Goal: Task Accomplishment & Management: Manage account settings

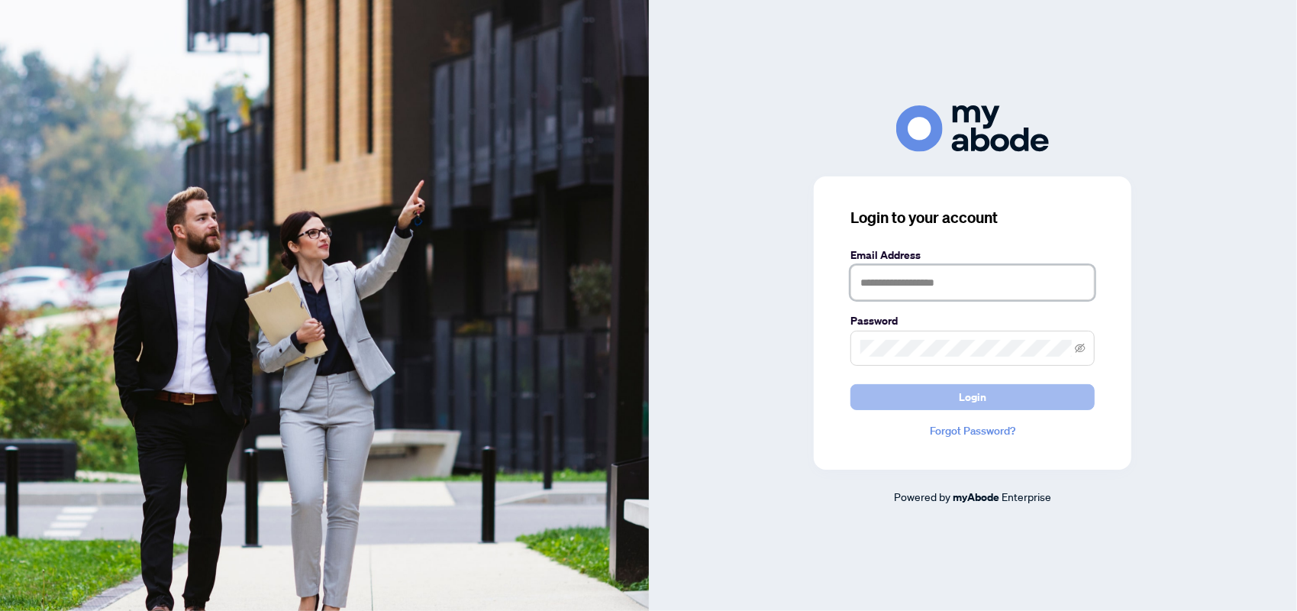
type input "**********"
click at [985, 394] on span "Login" at bounding box center [972, 397] width 27 height 24
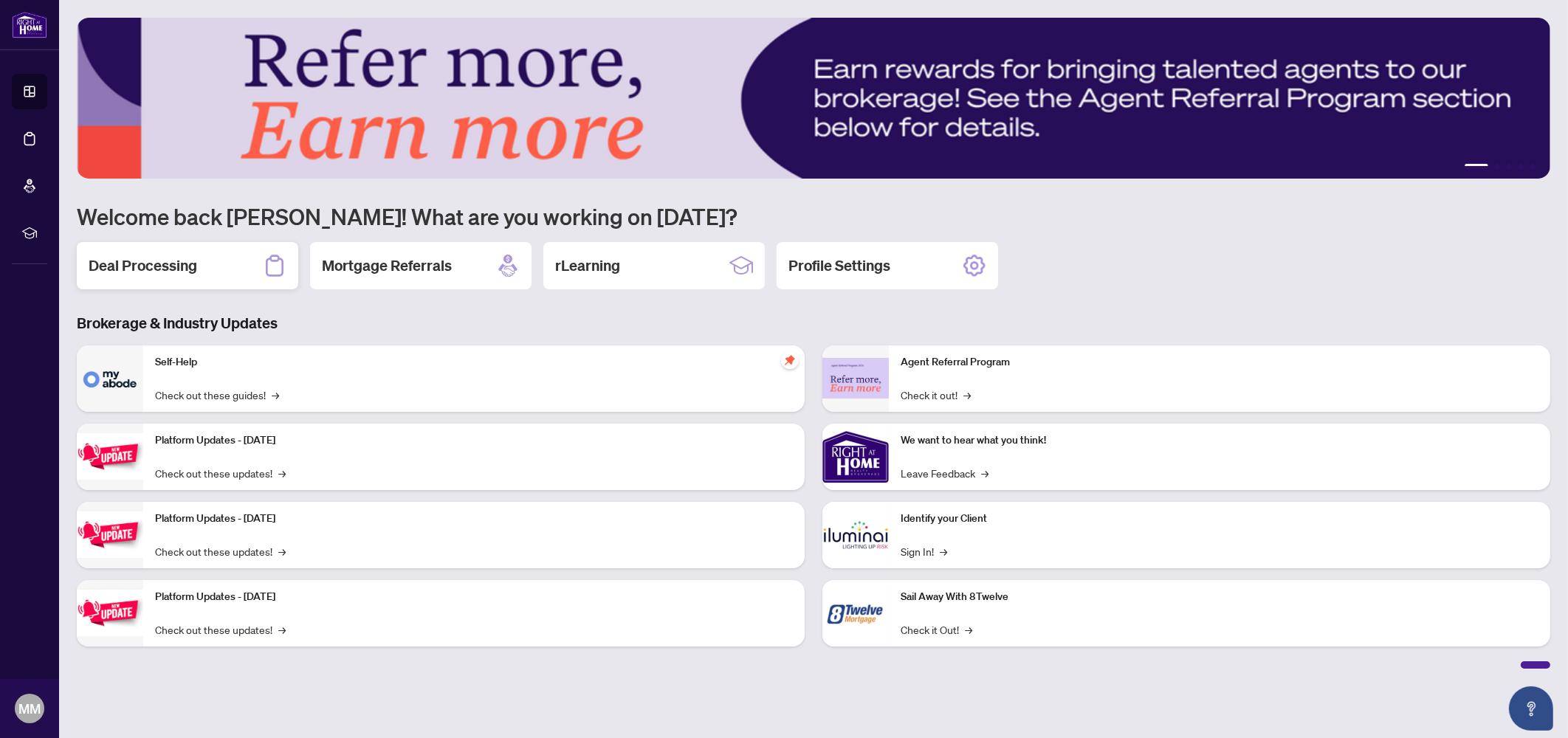
click at [139, 260] on h2 "Deal Processing" at bounding box center [143, 265] width 108 height 20
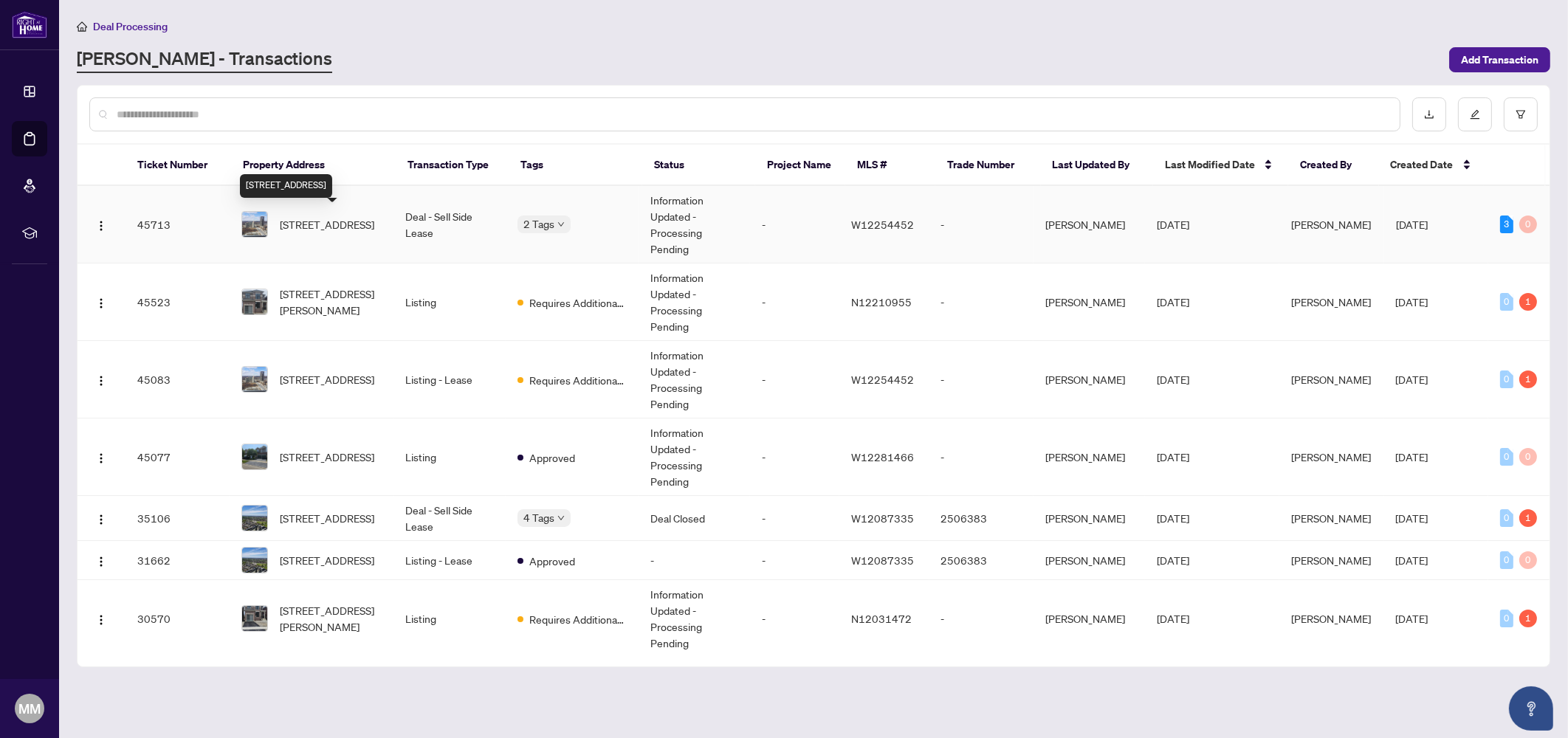
click at [289, 217] on span "[STREET_ADDRESS]" at bounding box center [327, 224] width 95 height 16
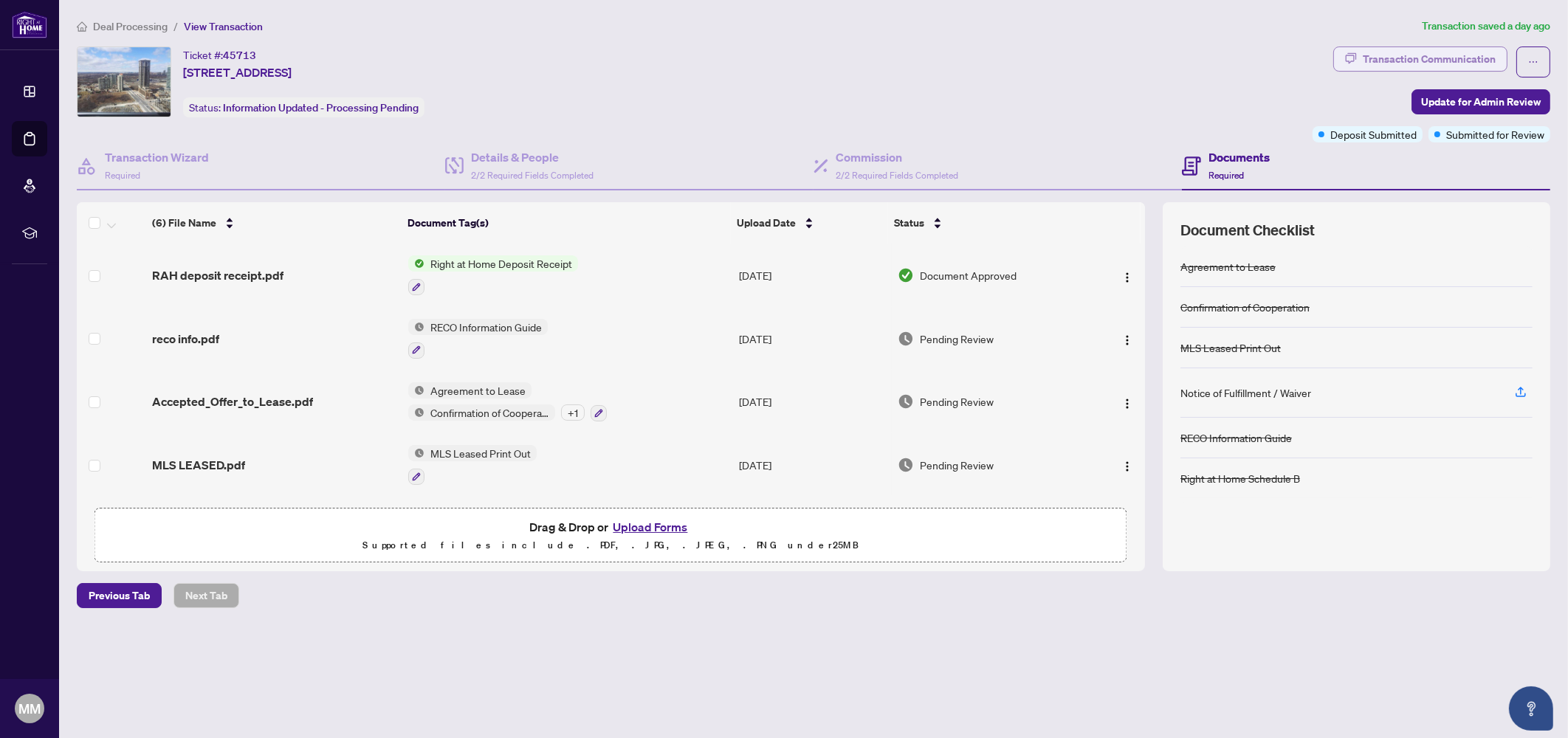
click at [1419, 58] on div "Transaction Communication" at bounding box center [1429, 59] width 133 height 23
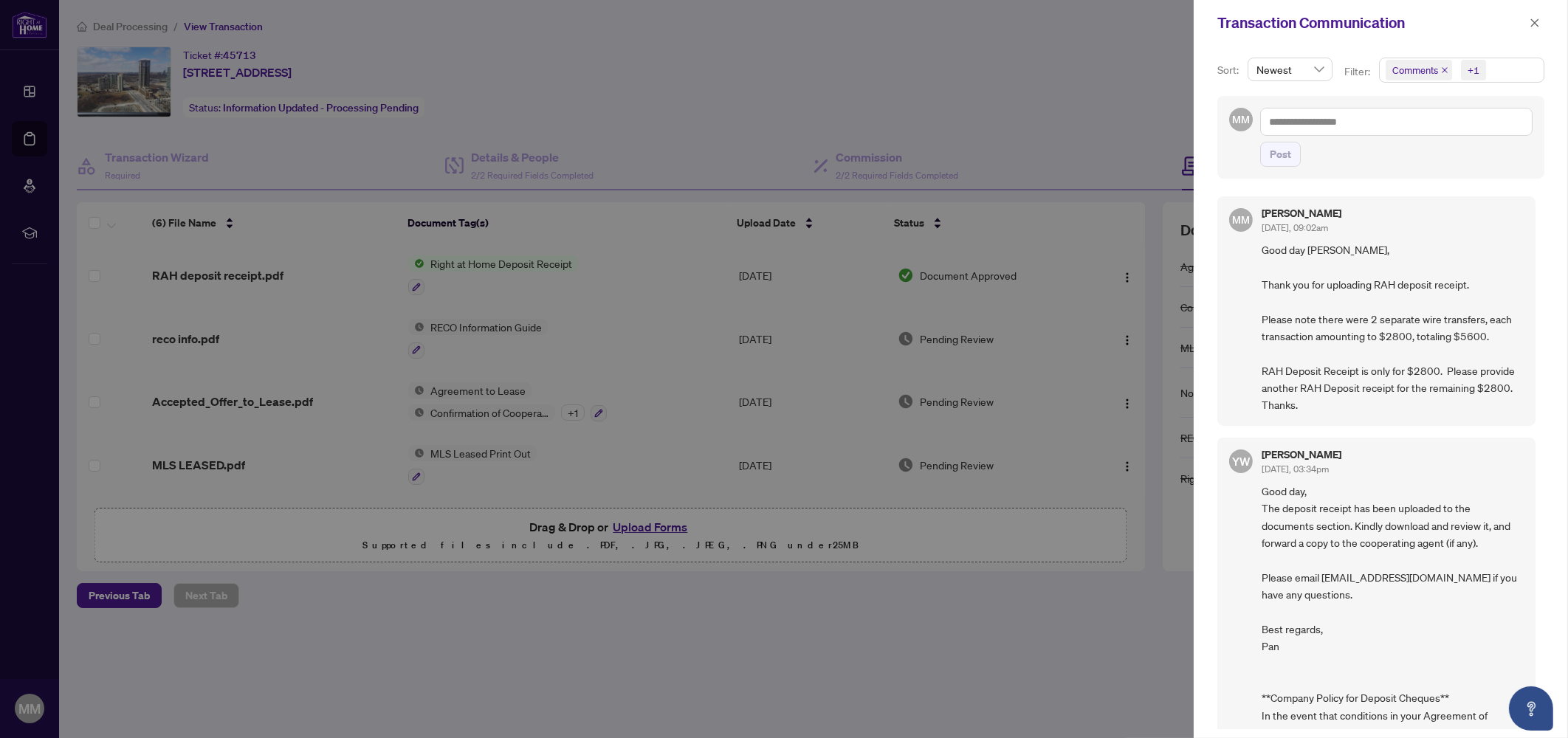
click at [1039, 616] on div at bounding box center [784, 369] width 1568 height 738
click at [1539, 20] on icon "close" at bounding box center [1535, 22] width 11 height 11
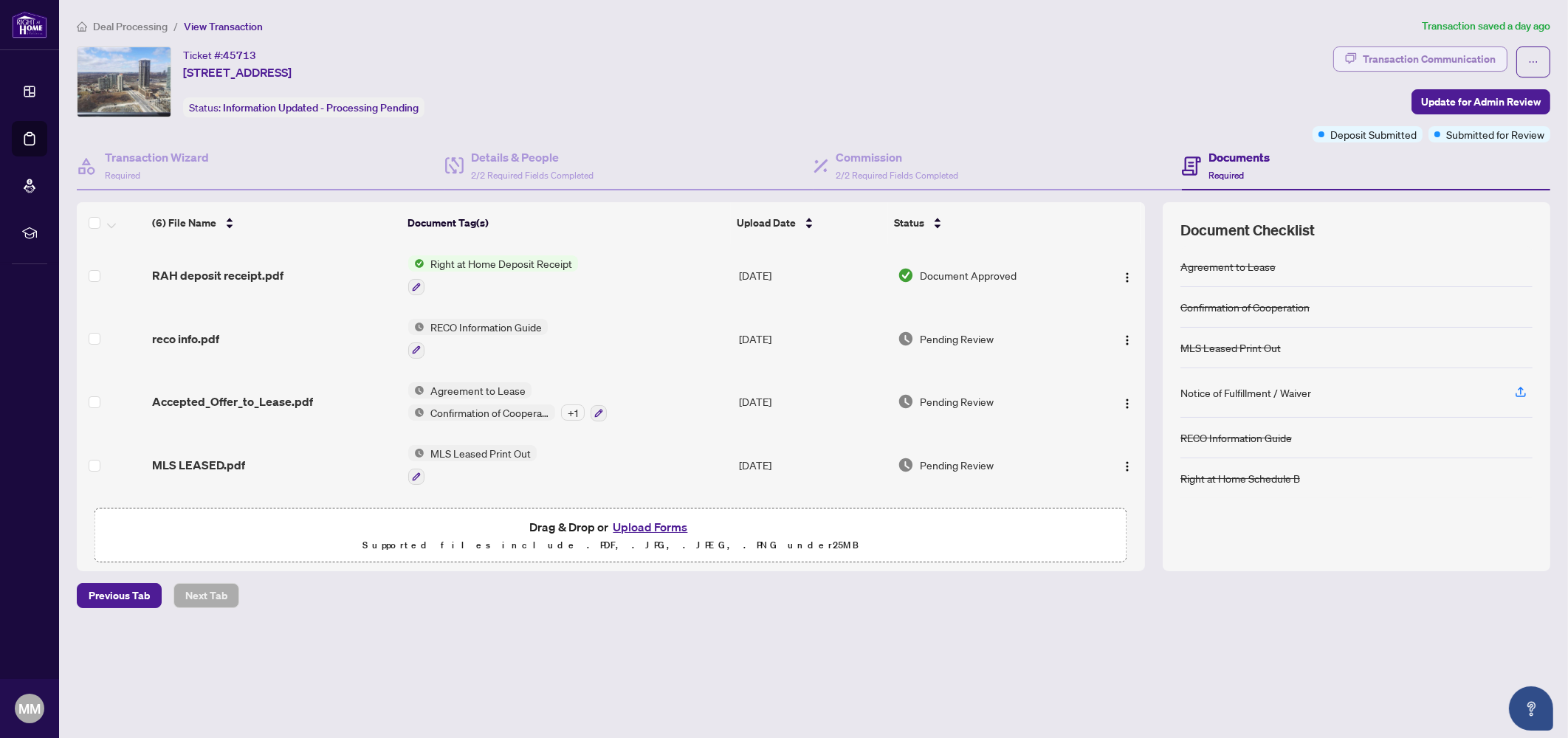
click at [1384, 63] on div "Transaction Communication" at bounding box center [1429, 59] width 133 height 23
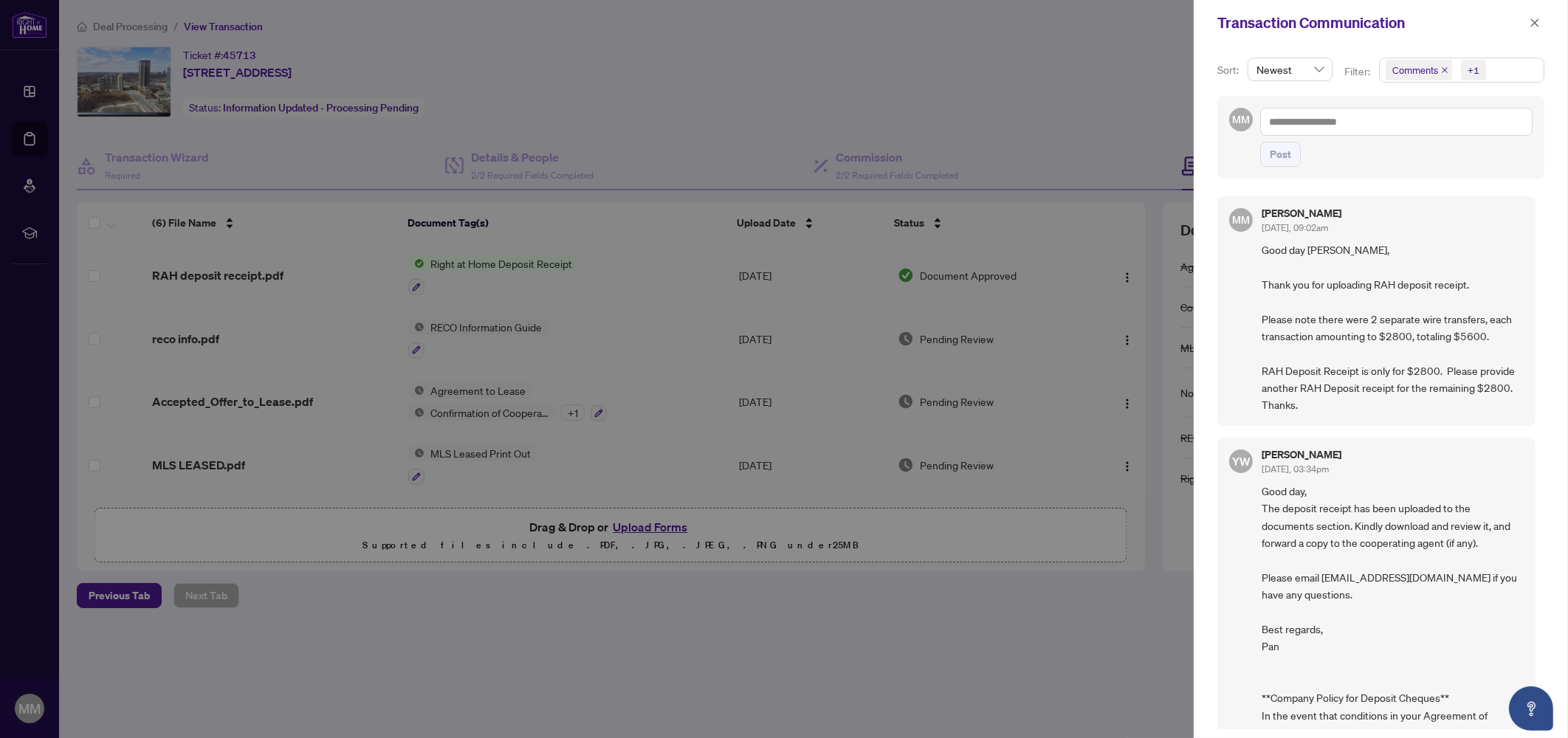
click at [872, 632] on div at bounding box center [784, 369] width 1568 height 738
click at [1533, 19] on icon "close" at bounding box center [1535, 22] width 11 height 11
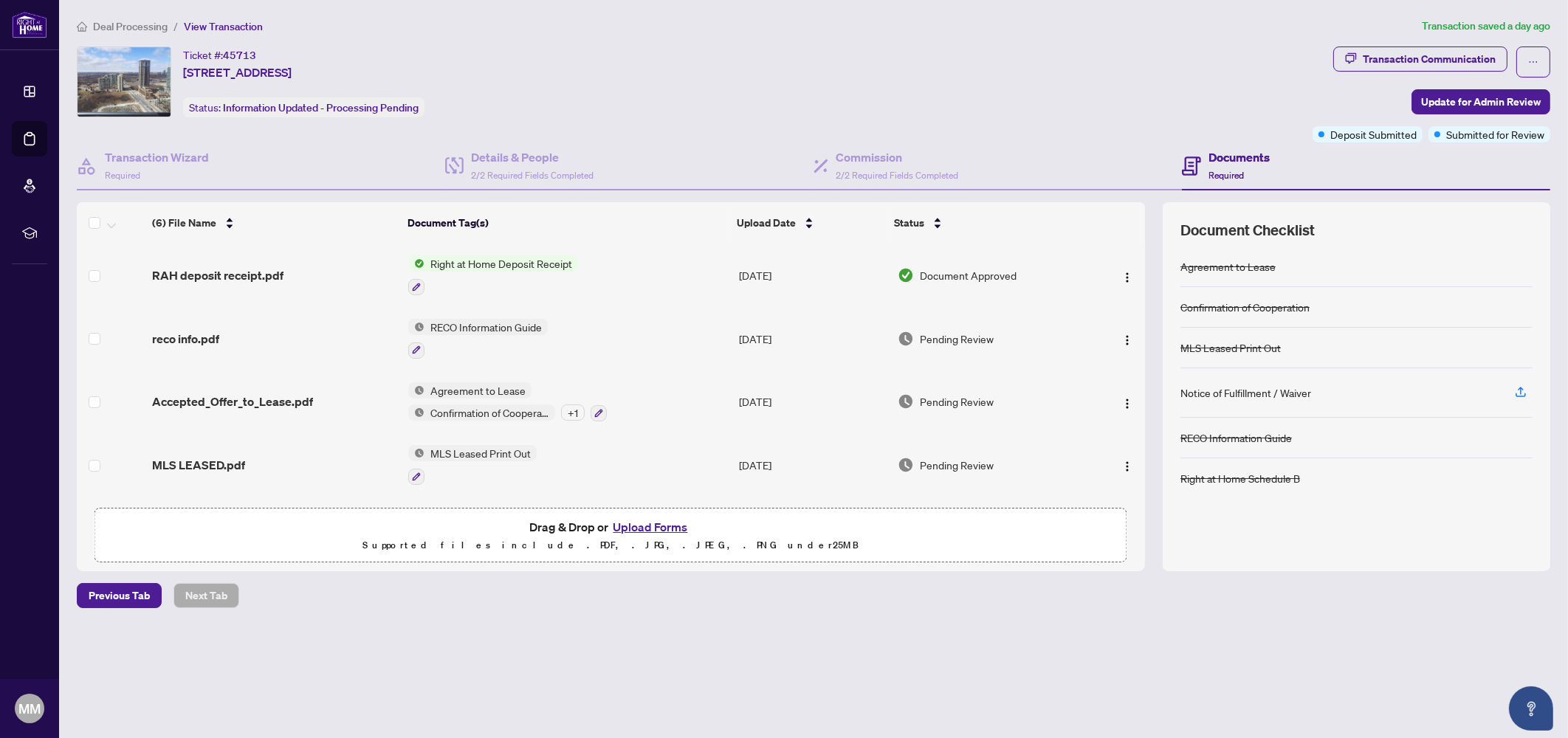
click at [524, 264] on span "Right at Home Deposit Receipt" at bounding box center [501, 263] width 154 height 16
click at [211, 270] on span "RAH deposit receipt.pdf" at bounding box center [218, 276] width 132 height 17
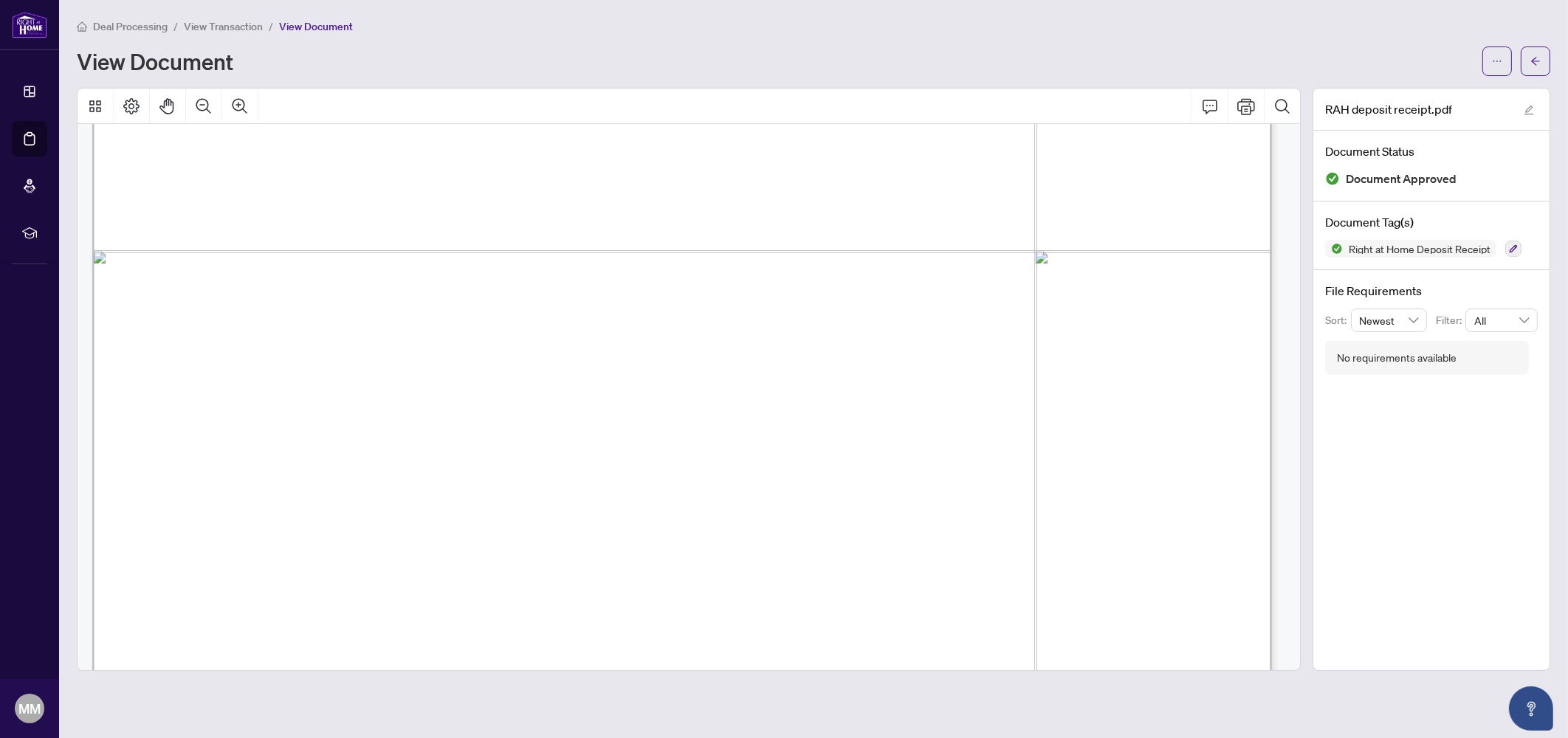
scroll to position [553, 0]
click at [1532, 61] on icon "arrow-left" at bounding box center [1535, 61] width 11 height 11
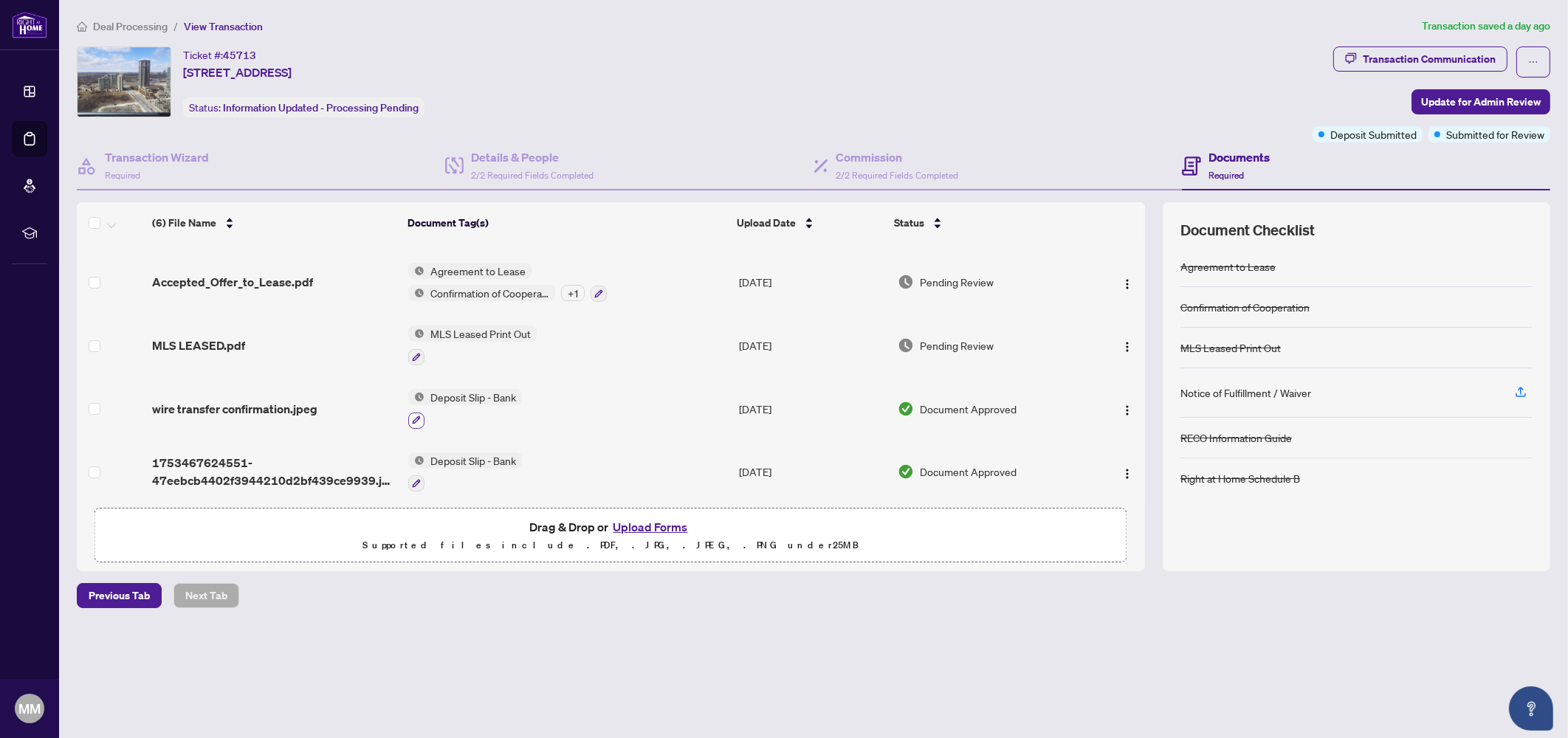
scroll to position [121, 0]
click at [1425, 49] on div "Transaction Communication" at bounding box center [1429, 59] width 133 height 23
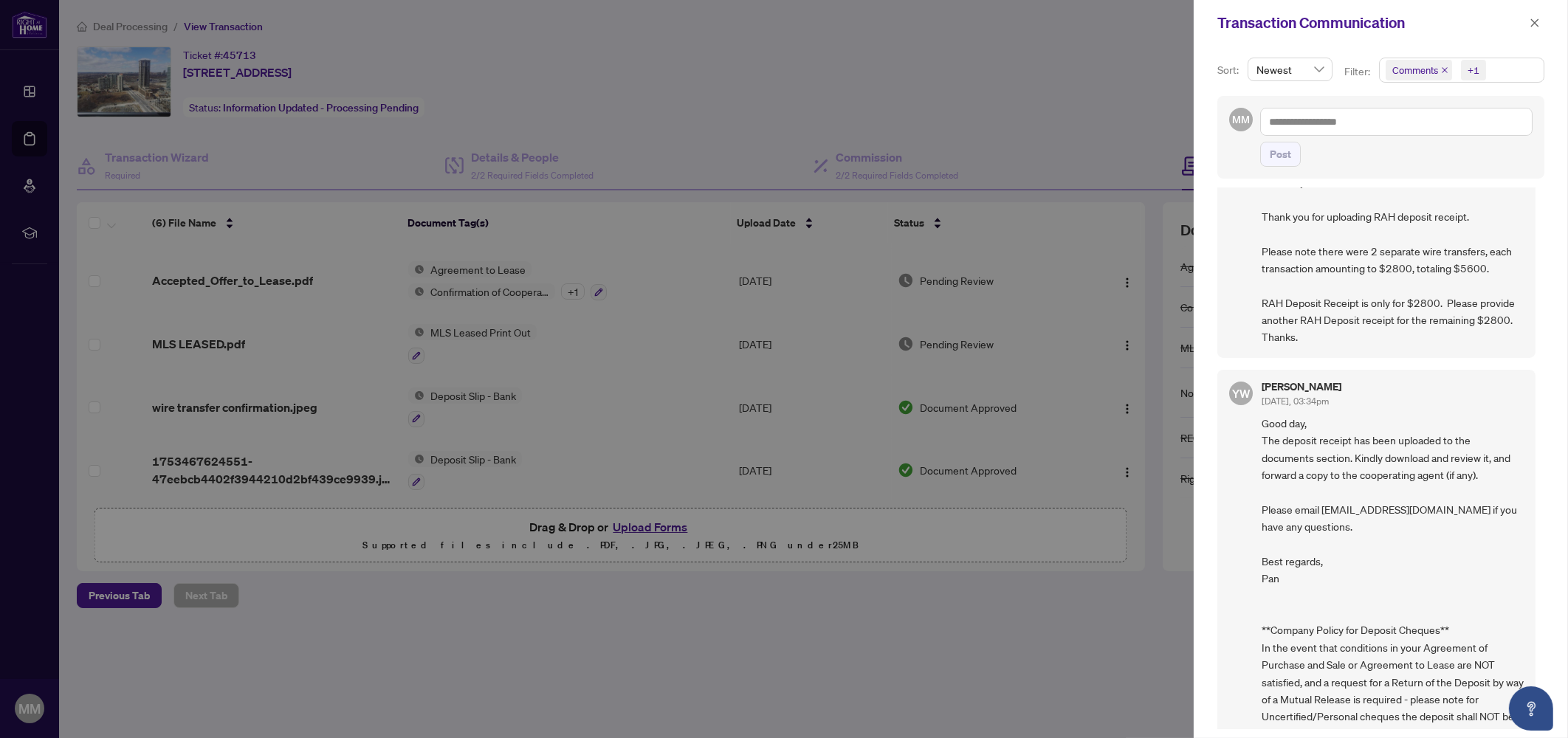
scroll to position [0, 0]
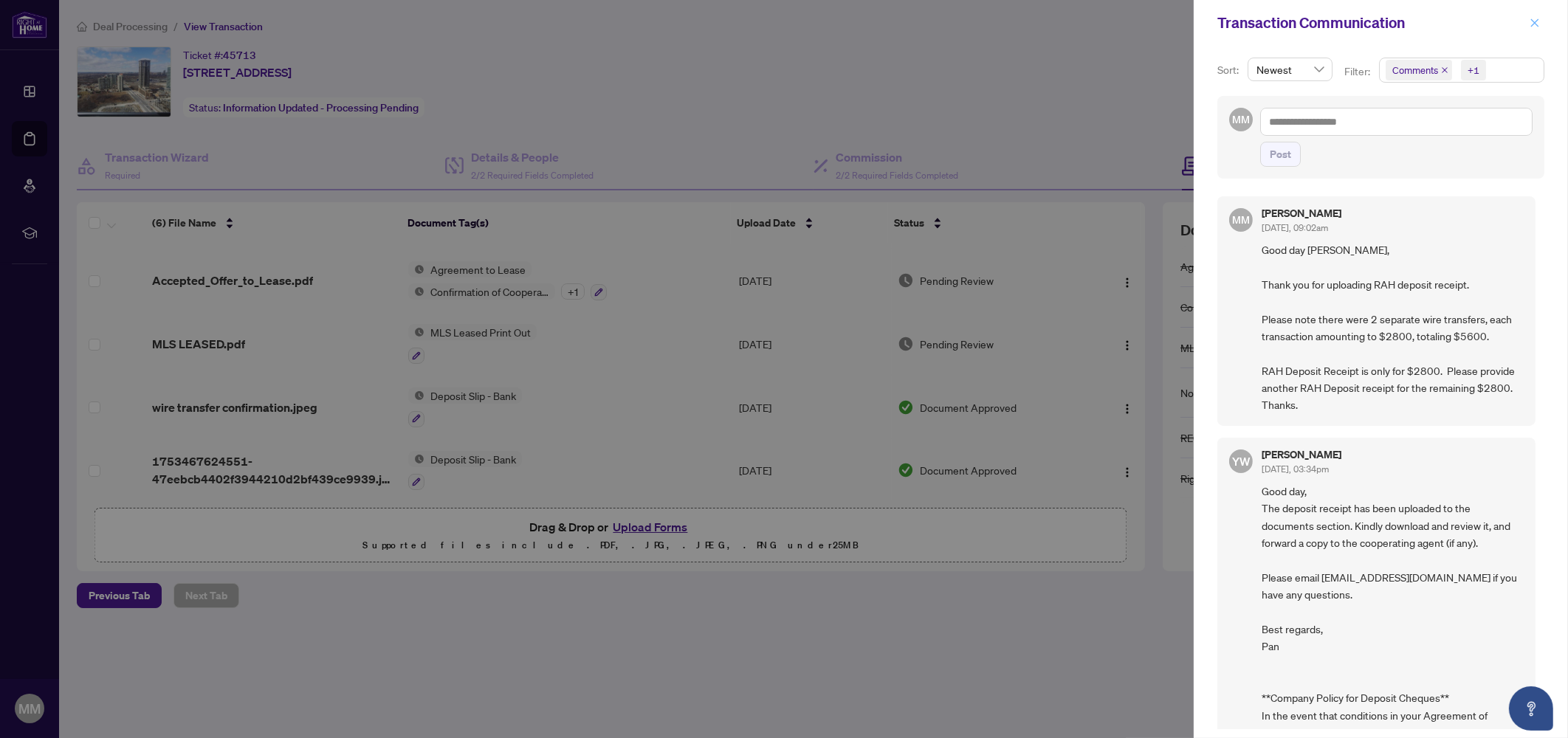
click at [1533, 18] on icon "close" at bounding box center [1535, 22] width 11 height 11
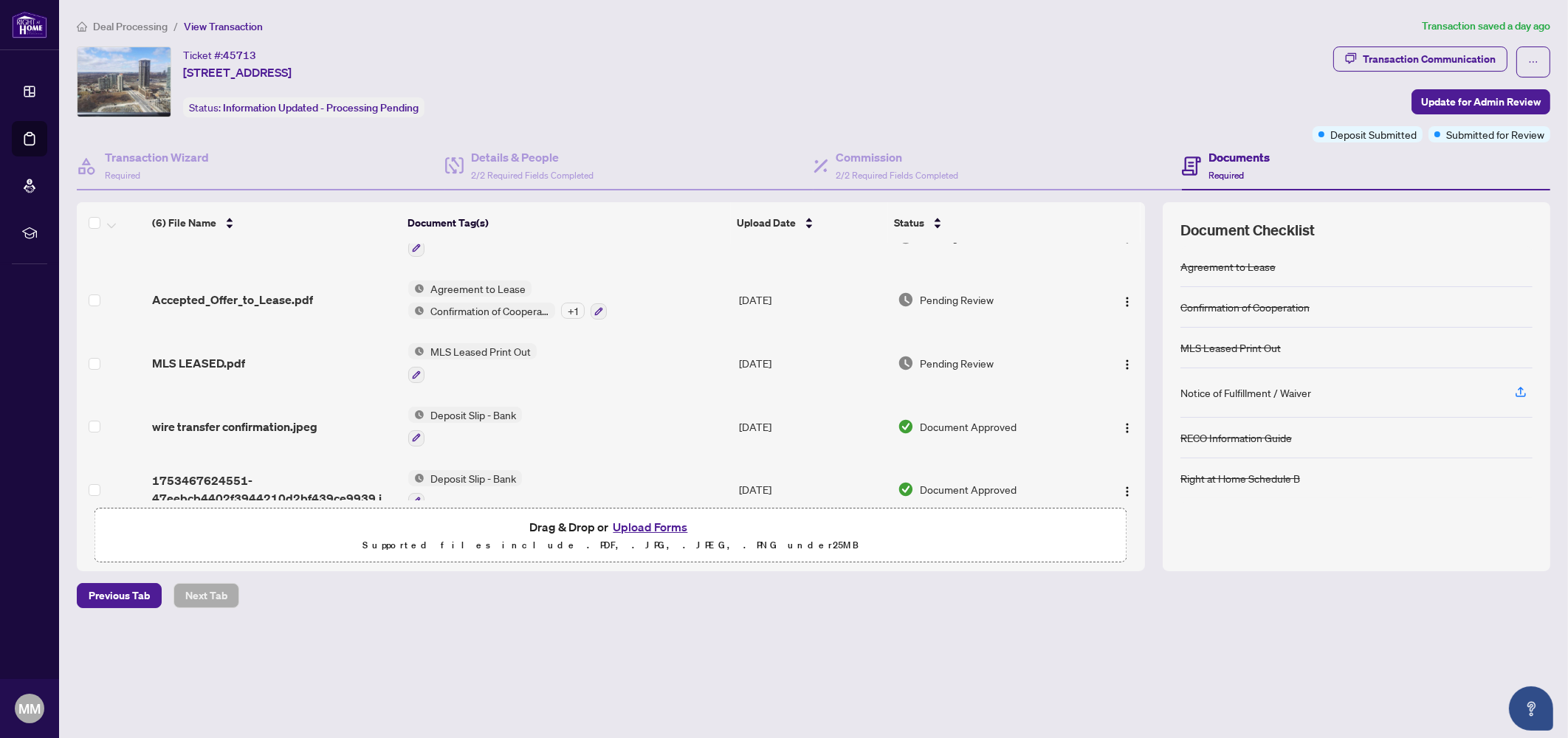
scroll to position [121, 0]
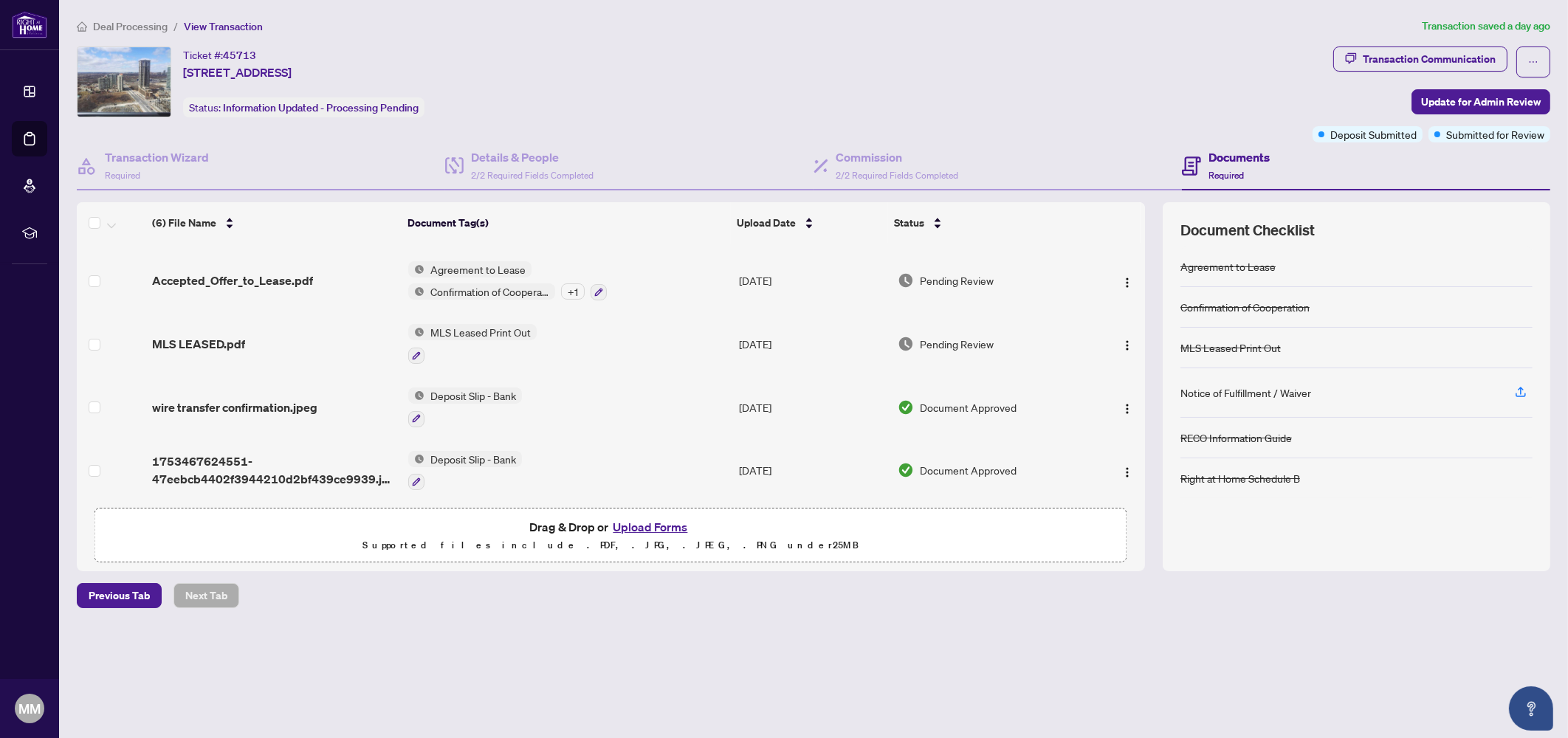
click at [197, 402] on span "wire transfer confirmation.jpeg" at bounding box center [234, 407] width 165 height 17
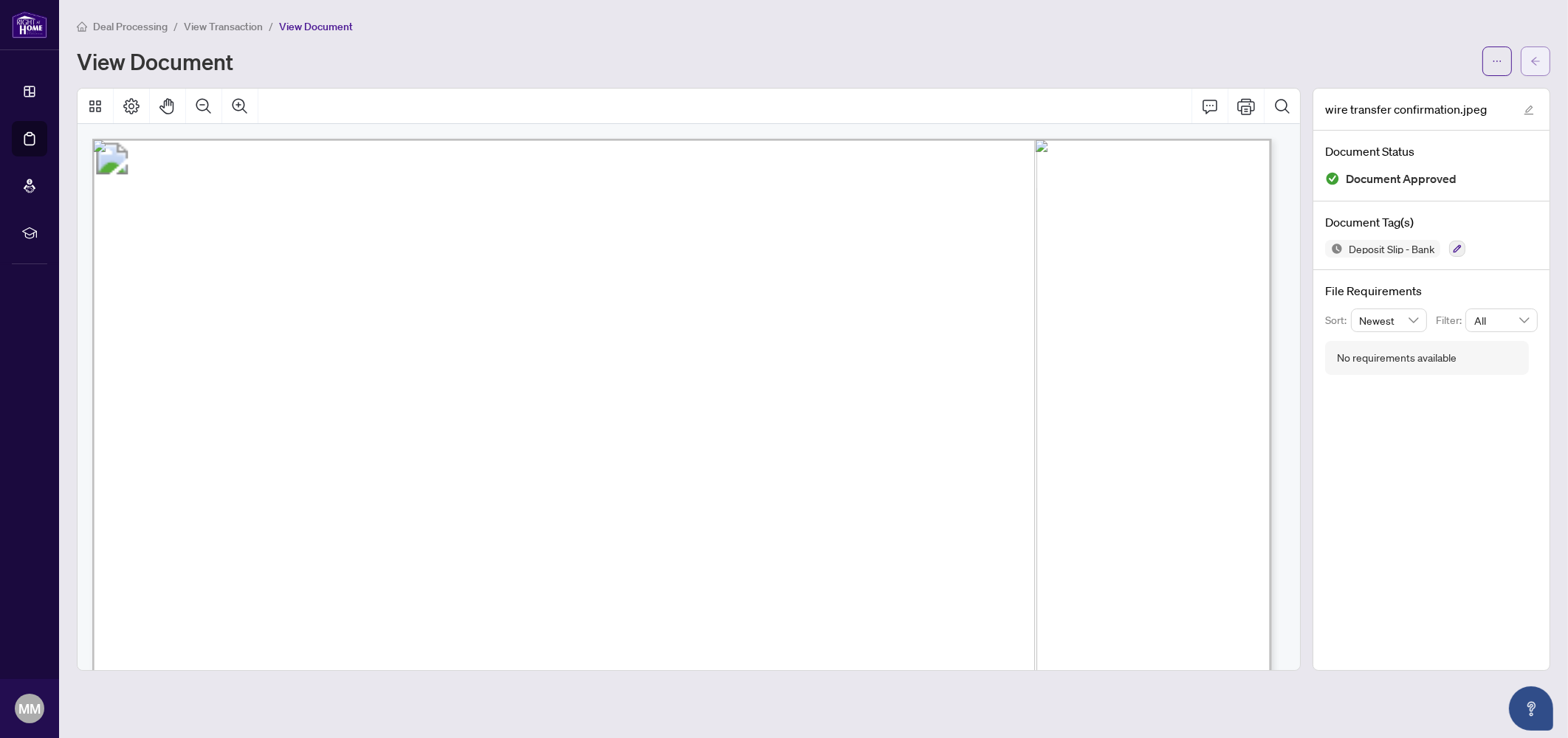
click at [1536, 56] on icon "arrow-left" at bounding box center [1535, 61] width 11 height 11
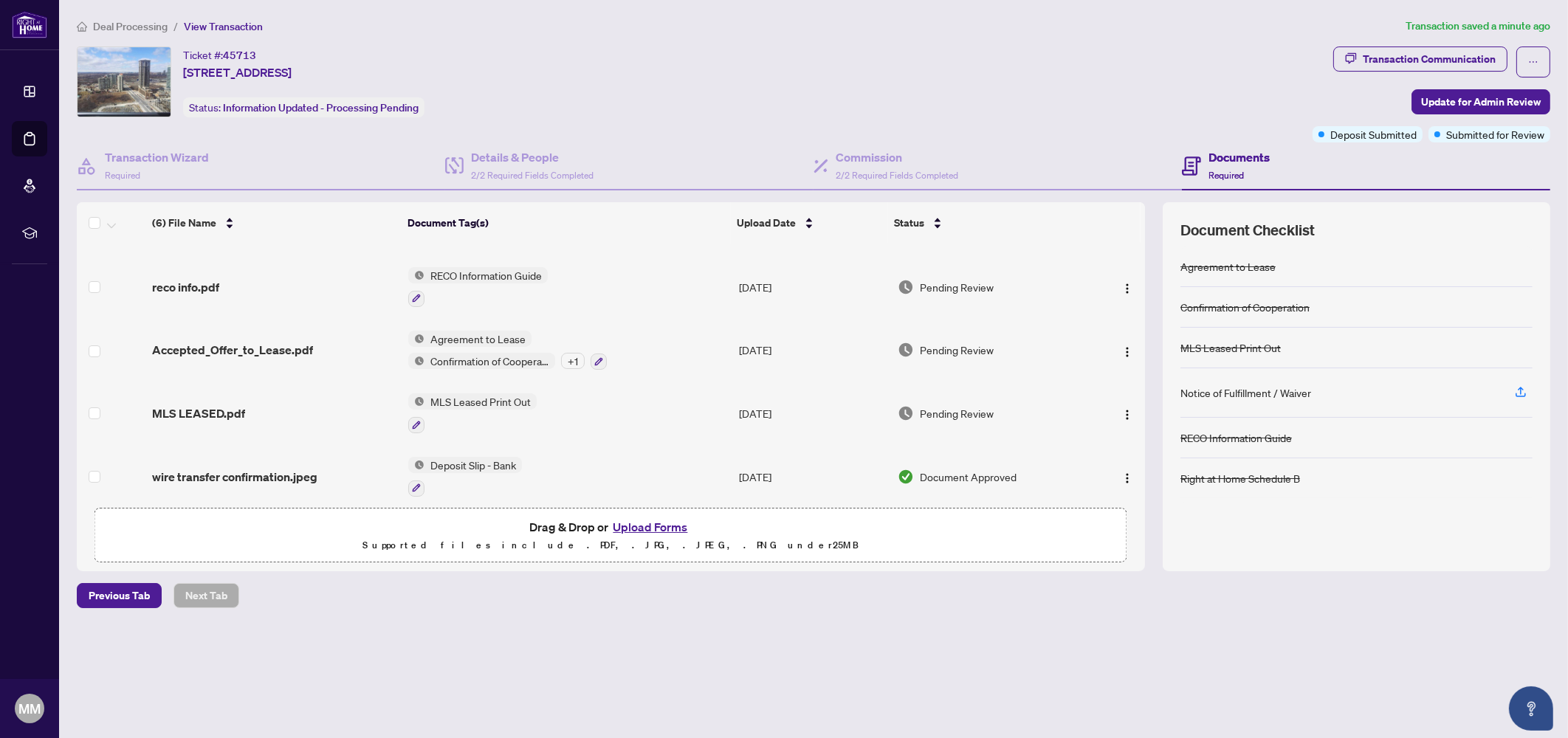
scroll to position [121, 0]
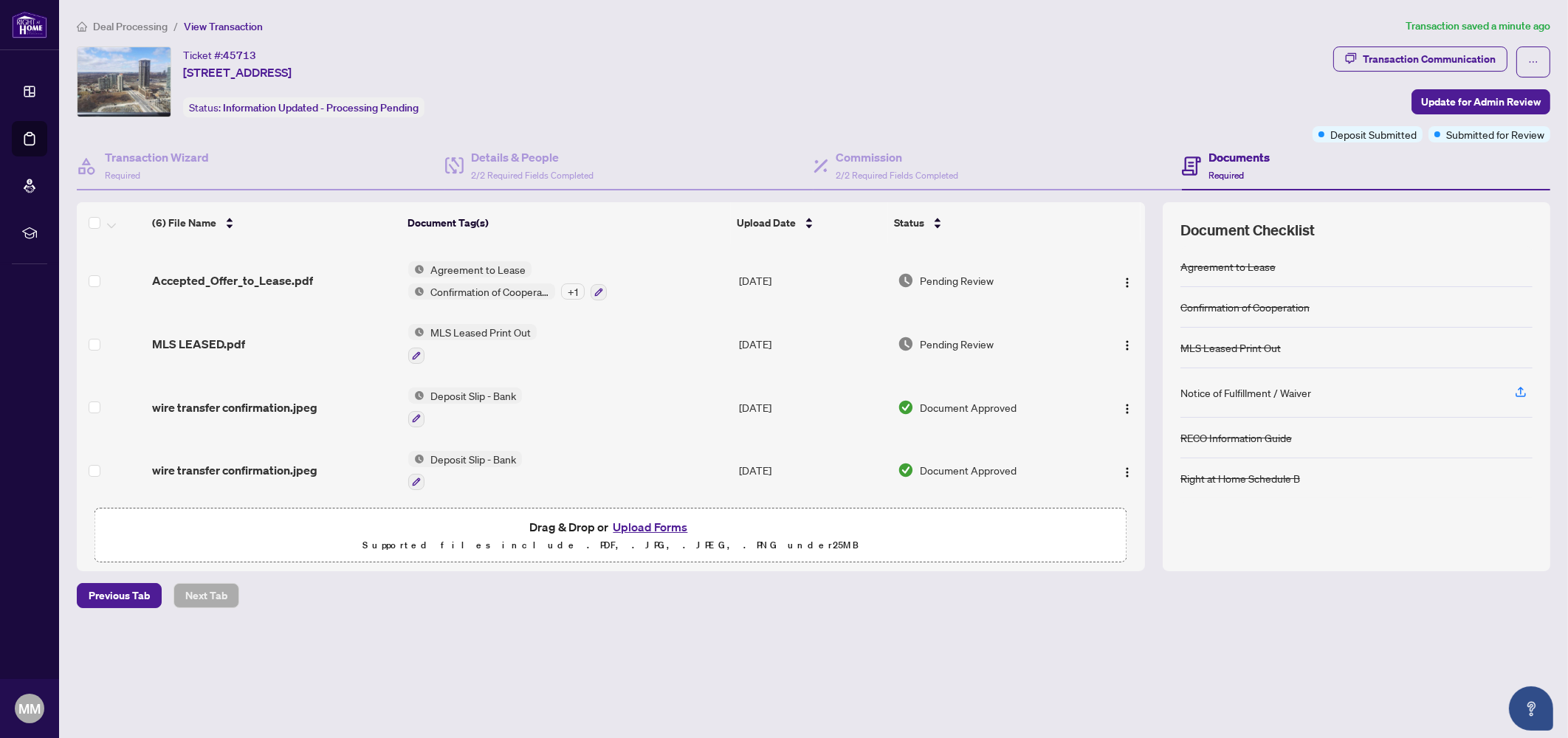
click at [203, 473] on td "wire transfer confirmation.jpeg" at bounding box center [274, 471] width 255 height 64
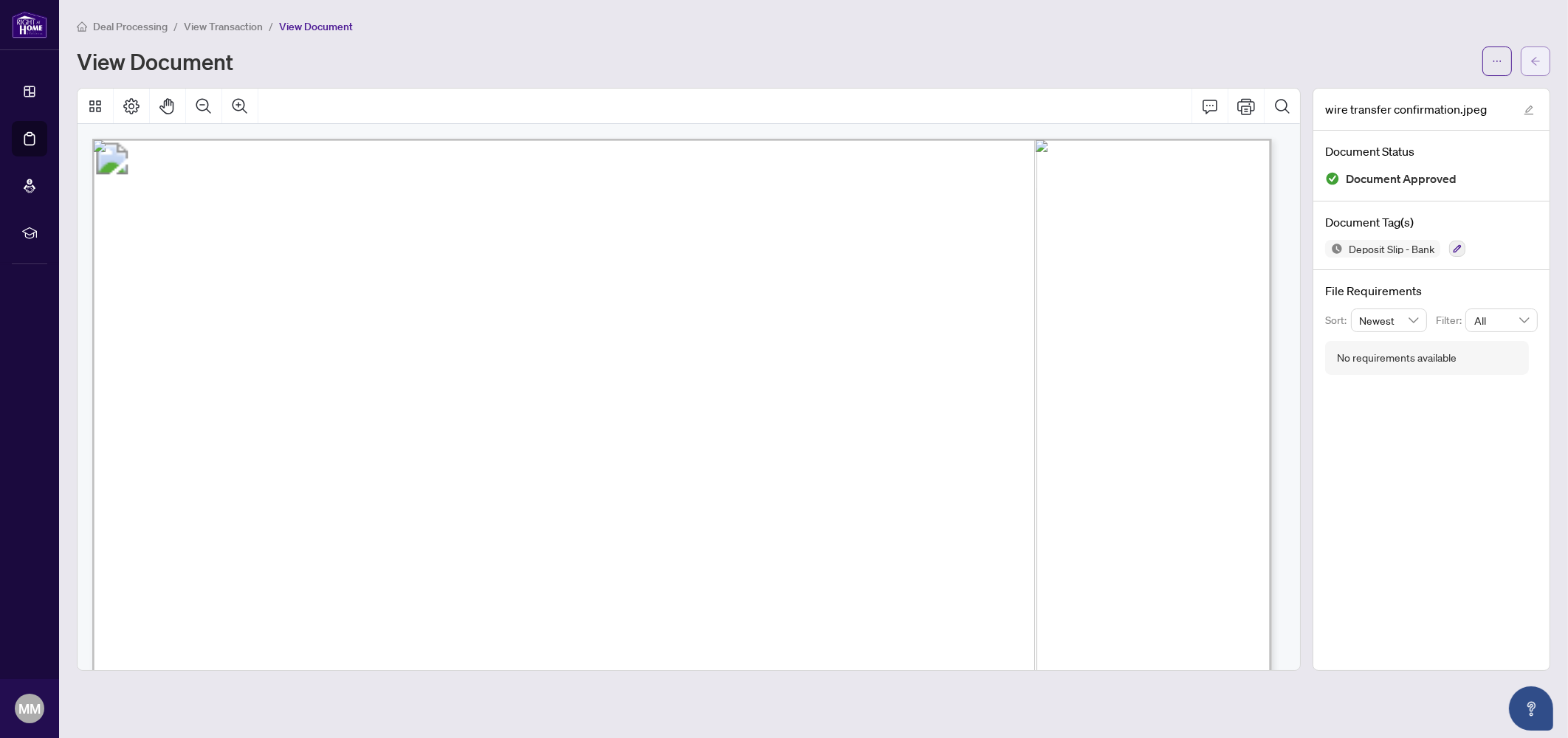
click at [1526, 48] on button "button" at bounding box center [1535, 61] width 30 height 30
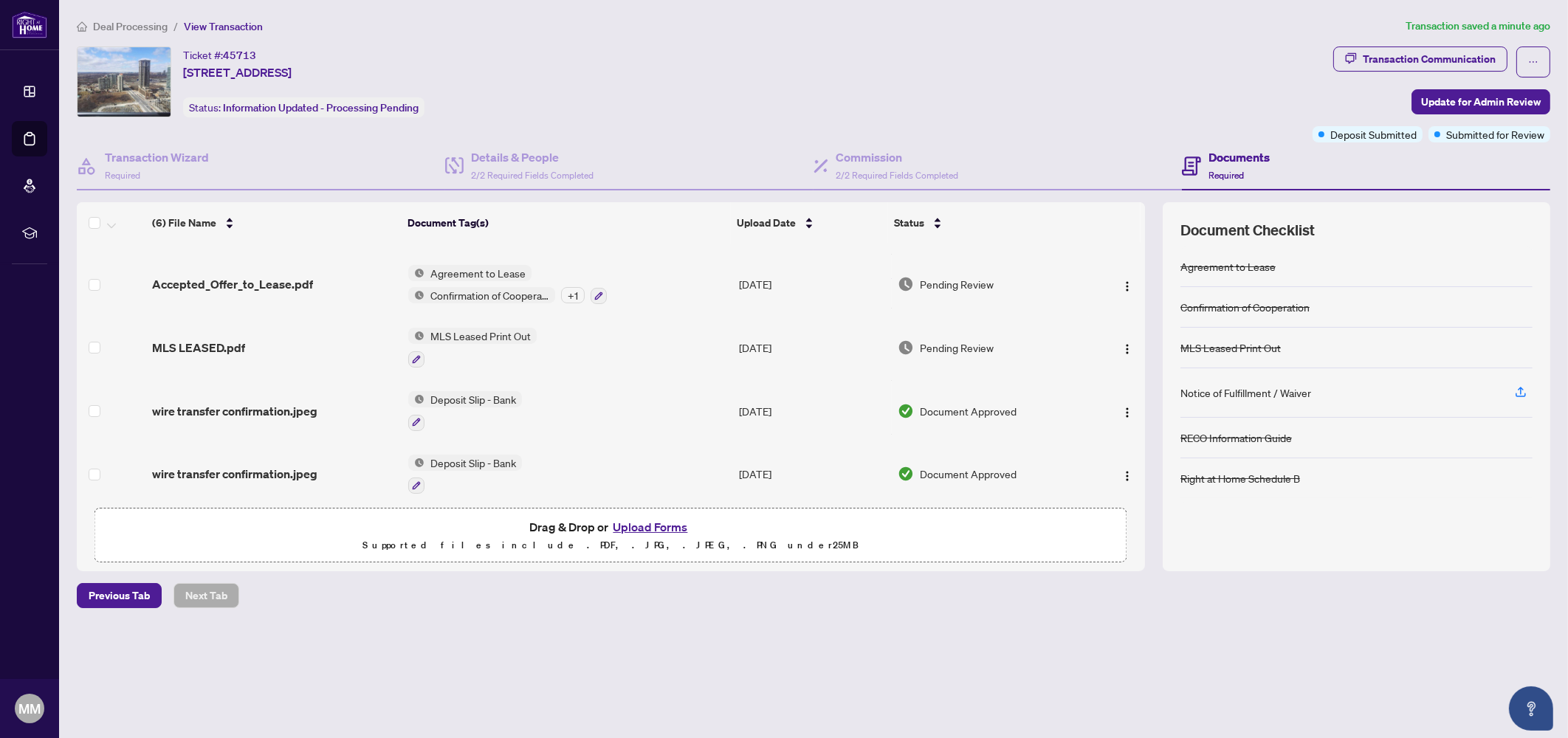
scroll to position [121, 0]
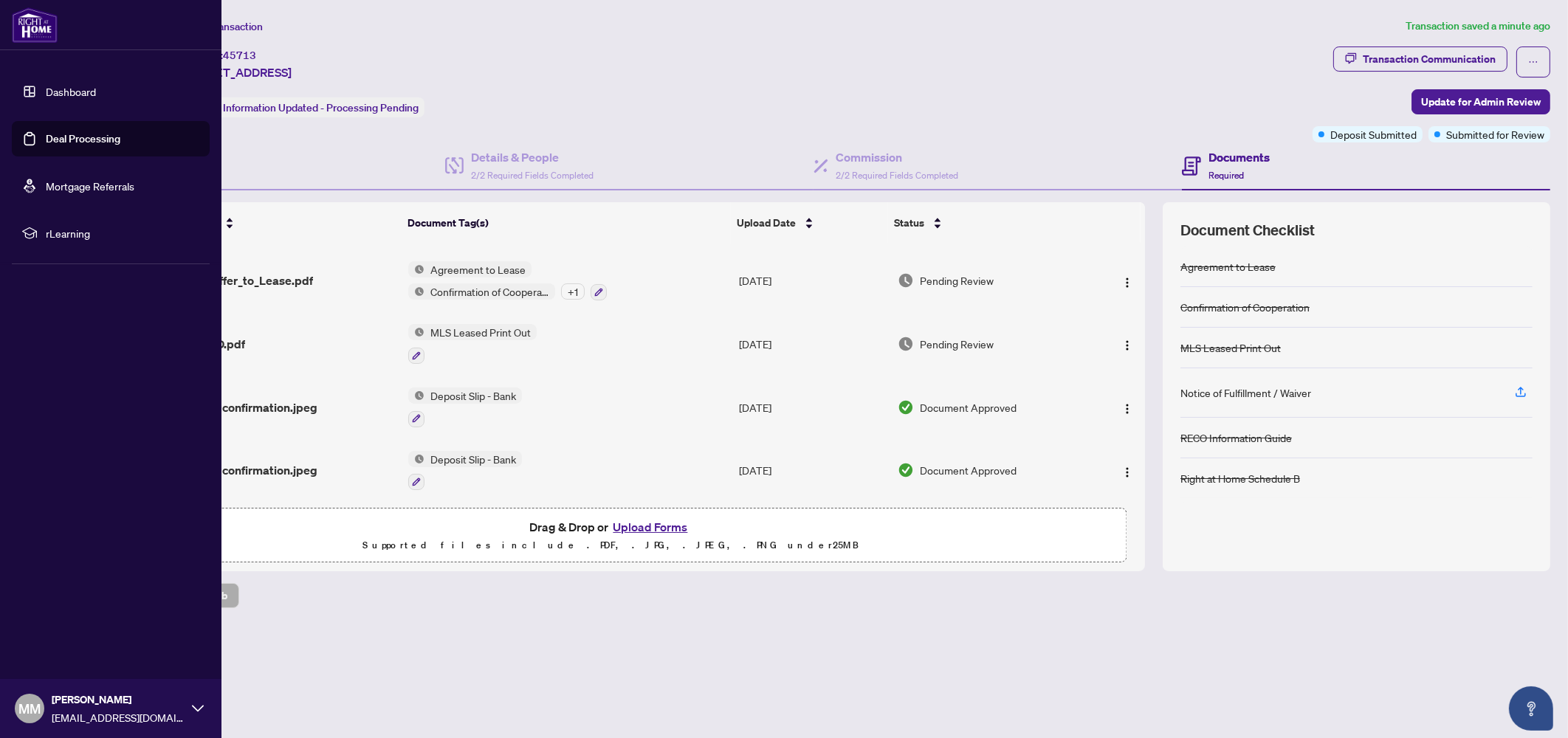
click at [58, 99] on link "Dashboard" at bounding box center [71, 92] width 50 height 14
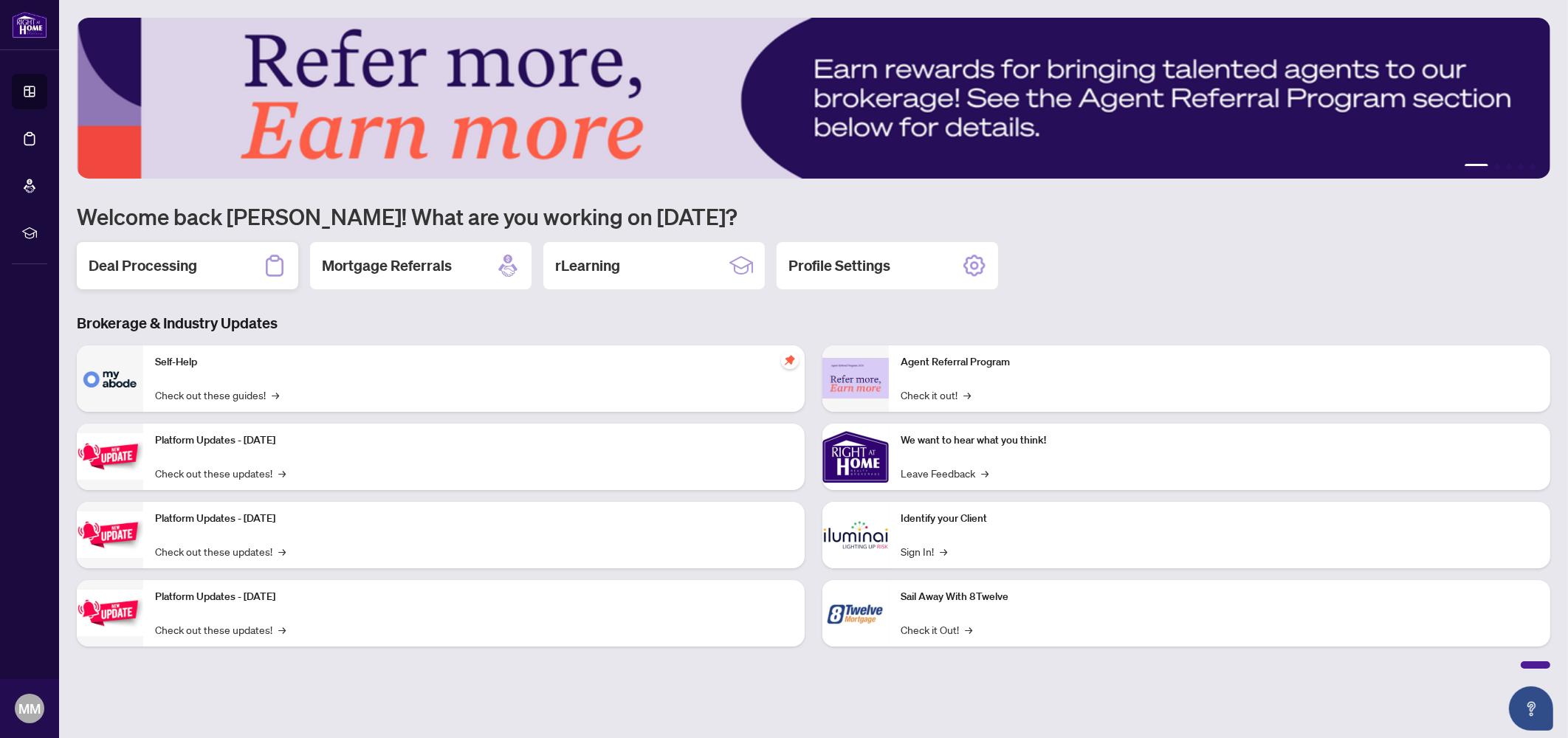
click at [132, 268] on h2 "Deal Processing" at bounding box center [143, 265] width 108 height 20
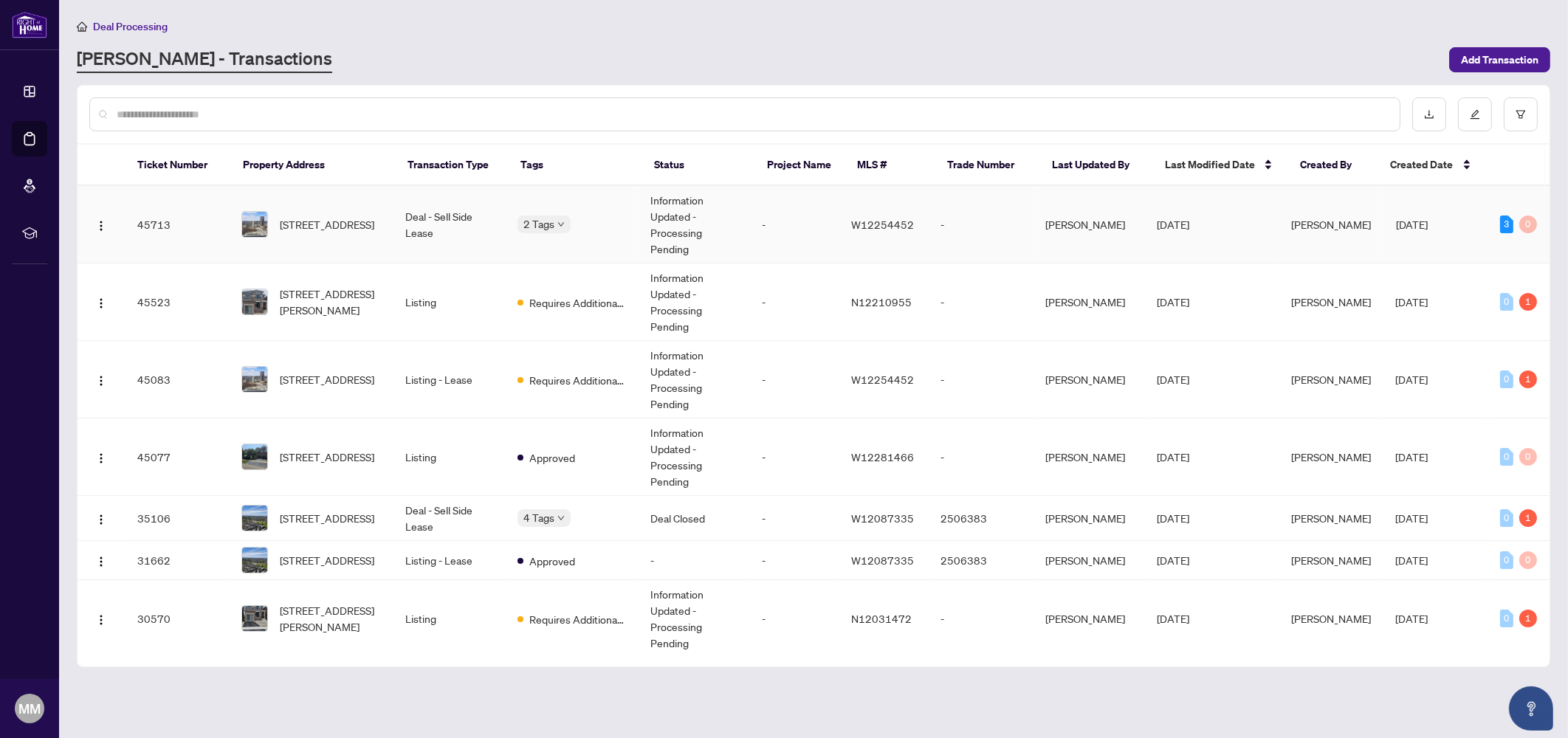
click at [304, 239] on td "[STREET_ADDRESS]" at bounding box center [311, 224] width 163 height 77
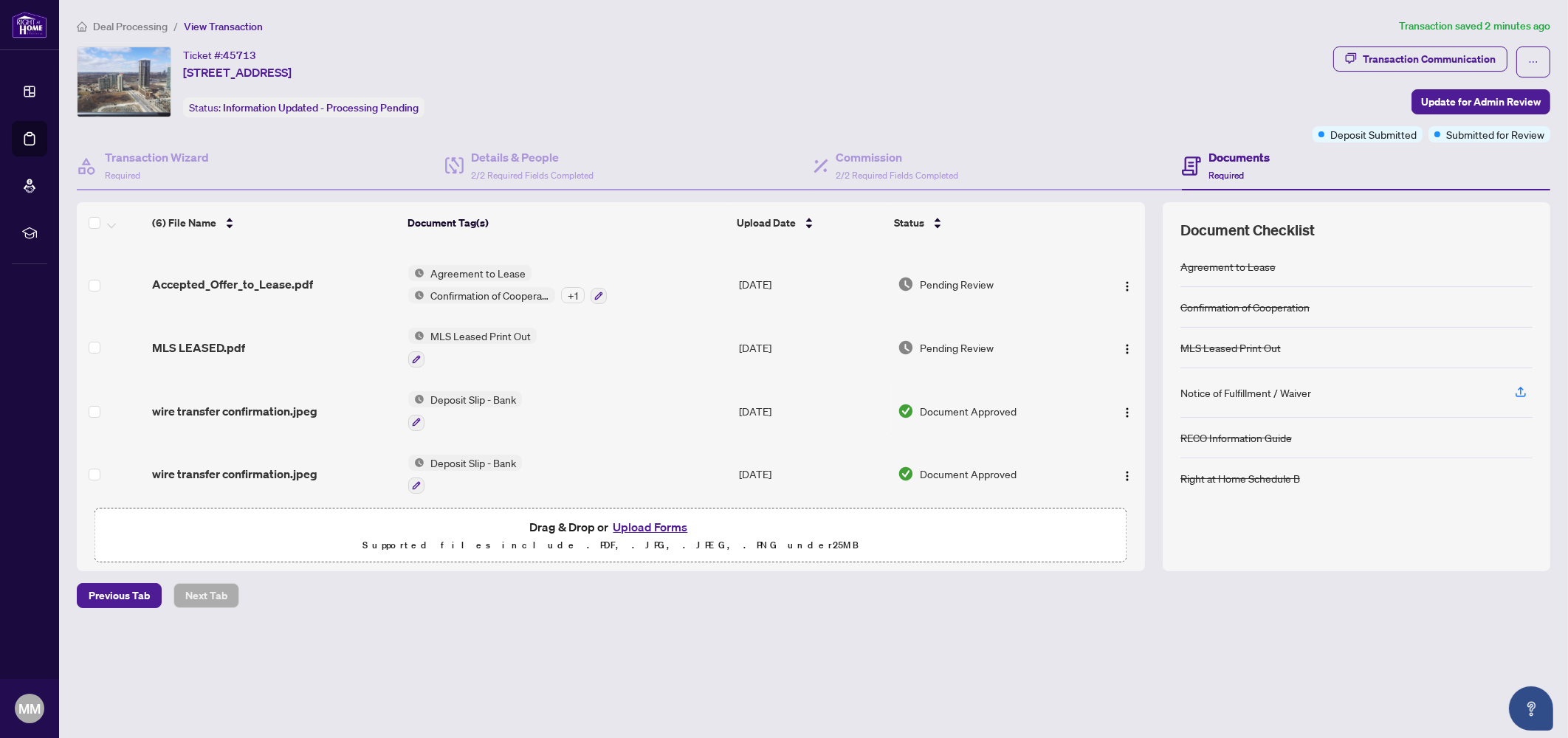
scroll to position [121, 0]
click at [214, 400] on span "wire transfer confirmation.jpeg" at bounding box center [234, 407] width 165 height 17
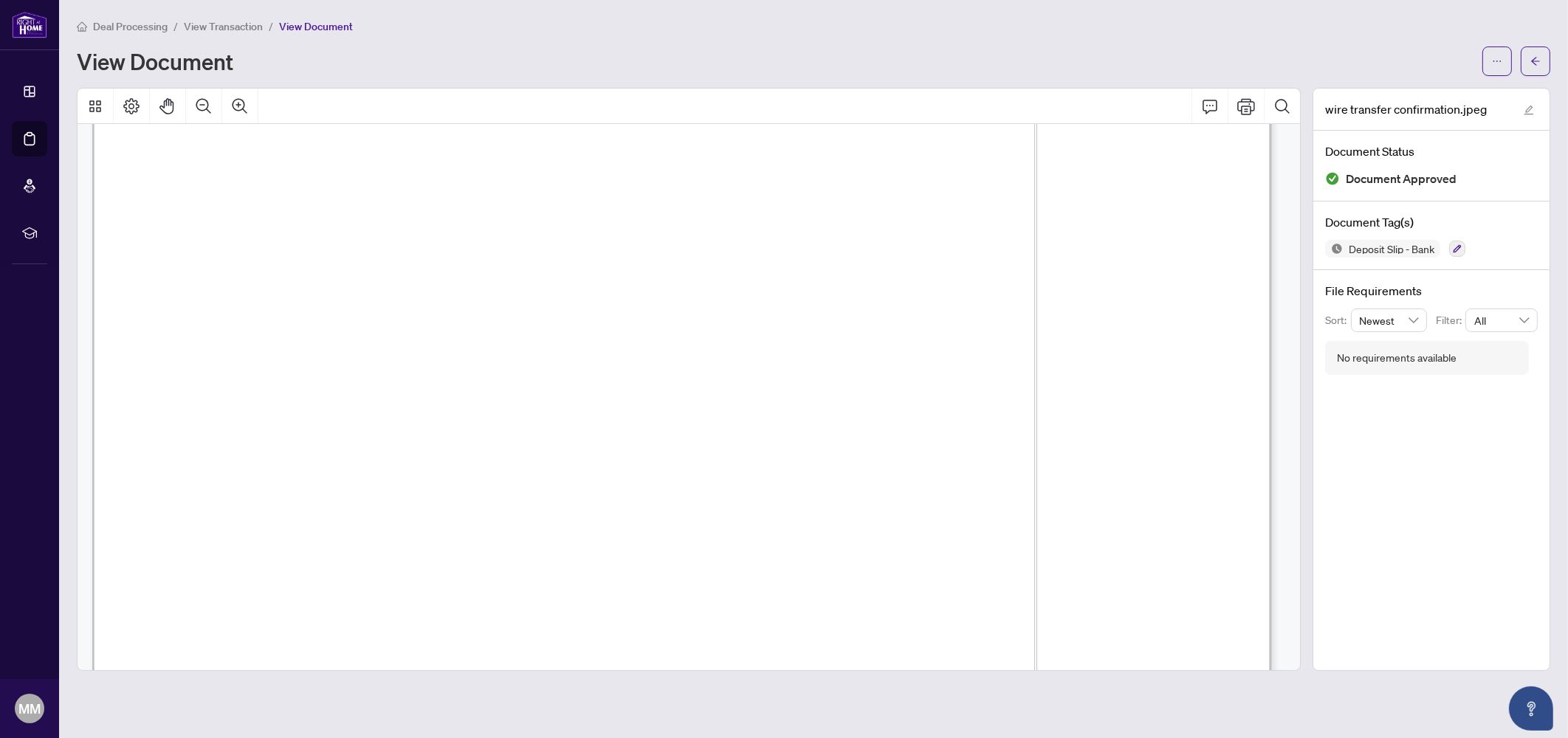
scroll to position [1151, 0]
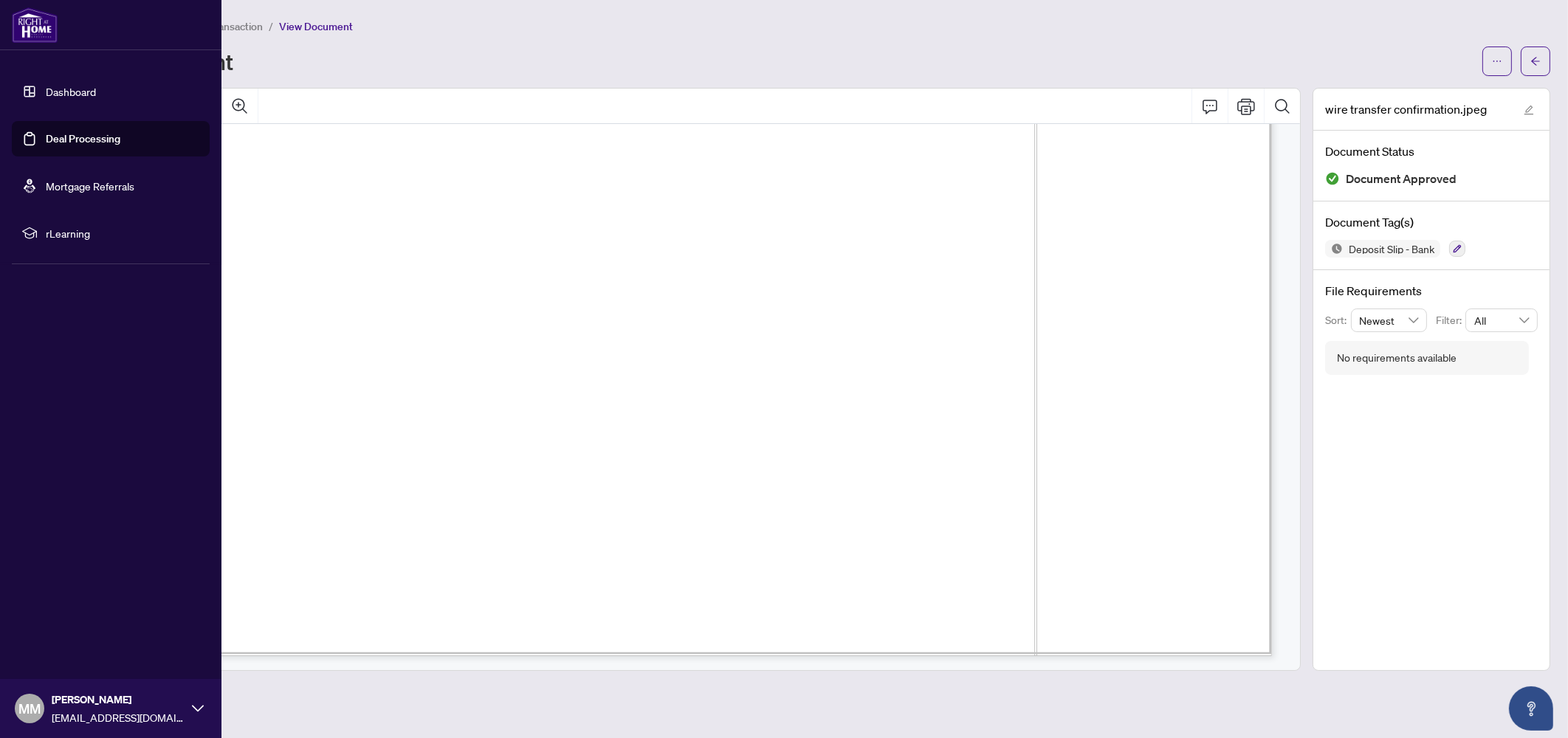
click at [91, 133] on link "Deal Processing" at bounding box center [82, 139] width 74 height 14
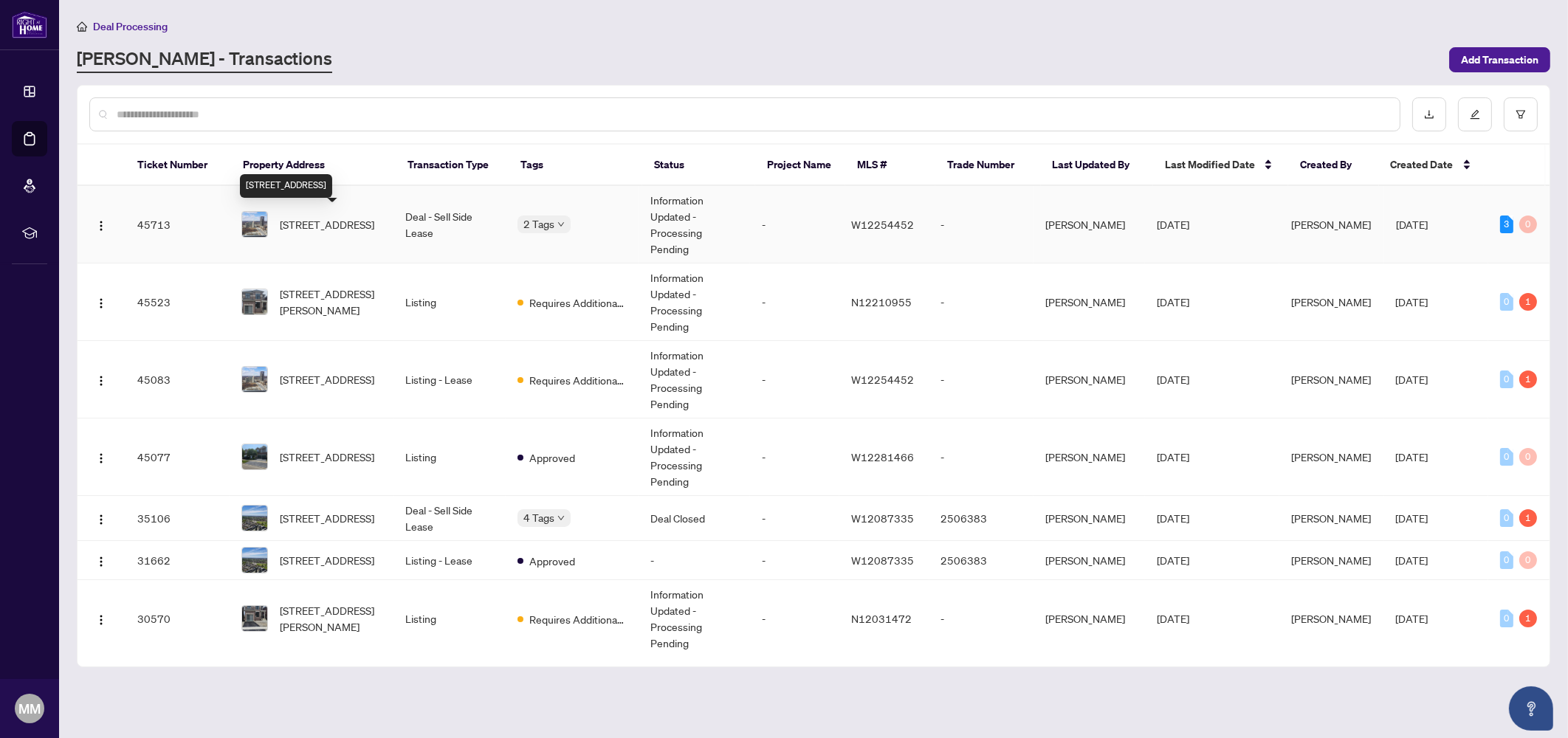
click at [311, 225] on span "[STREET_ADDRESS]" at bounding box center [327, 224] width 95 height 16
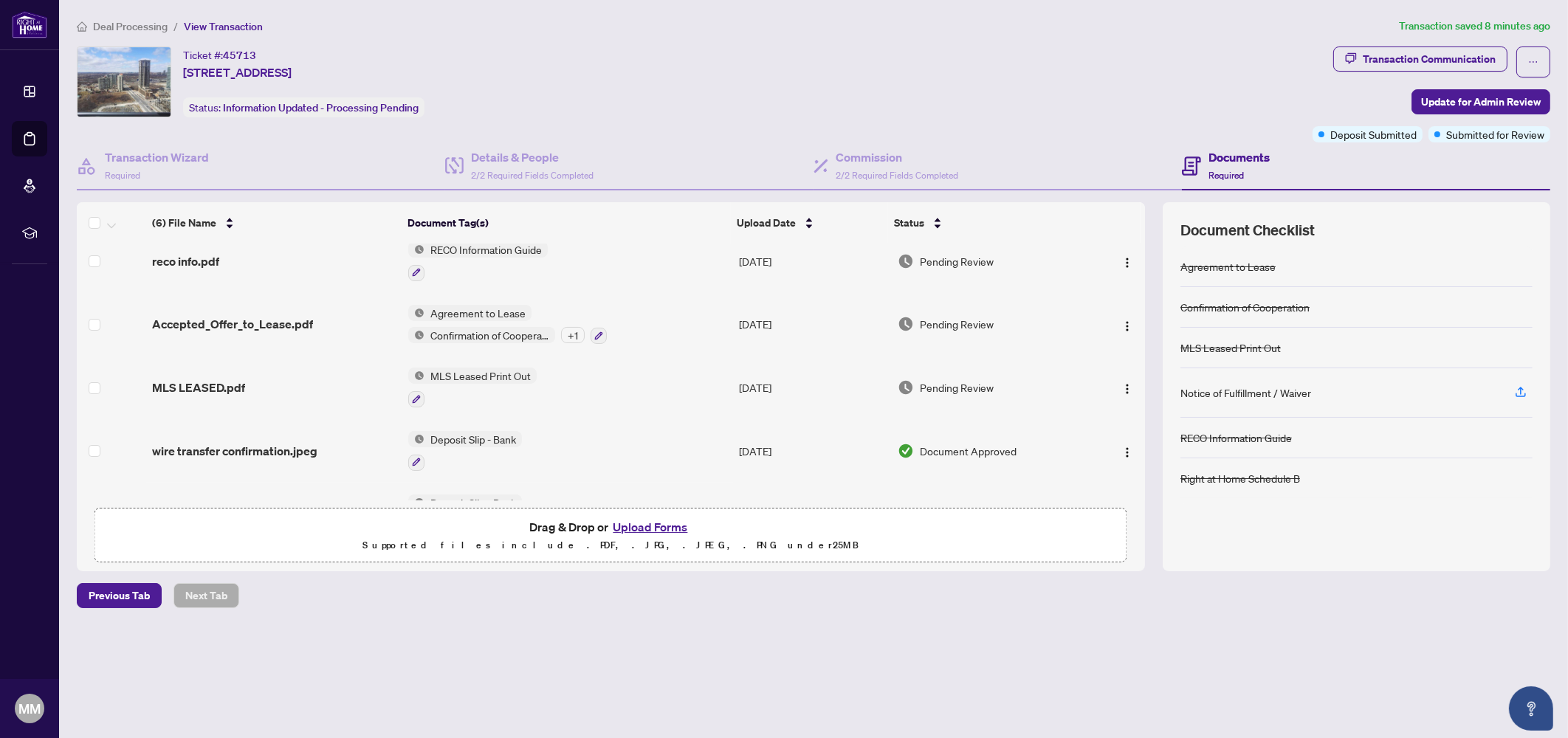
scroll to position [121, 0]
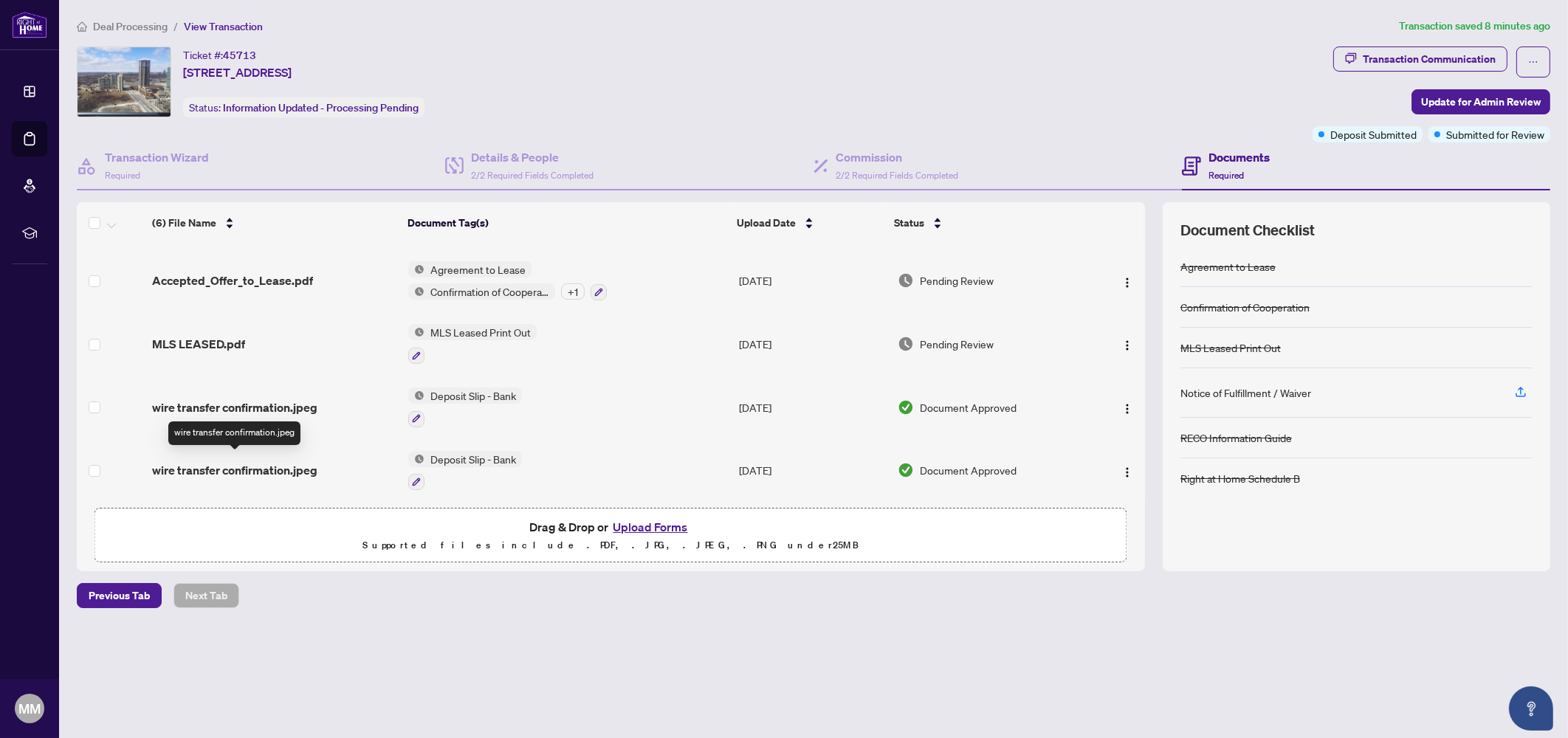
click at [295, 461] on span "wire transfer confirmation.jpeg" at bounding box center [234, 470] width 165 height 17
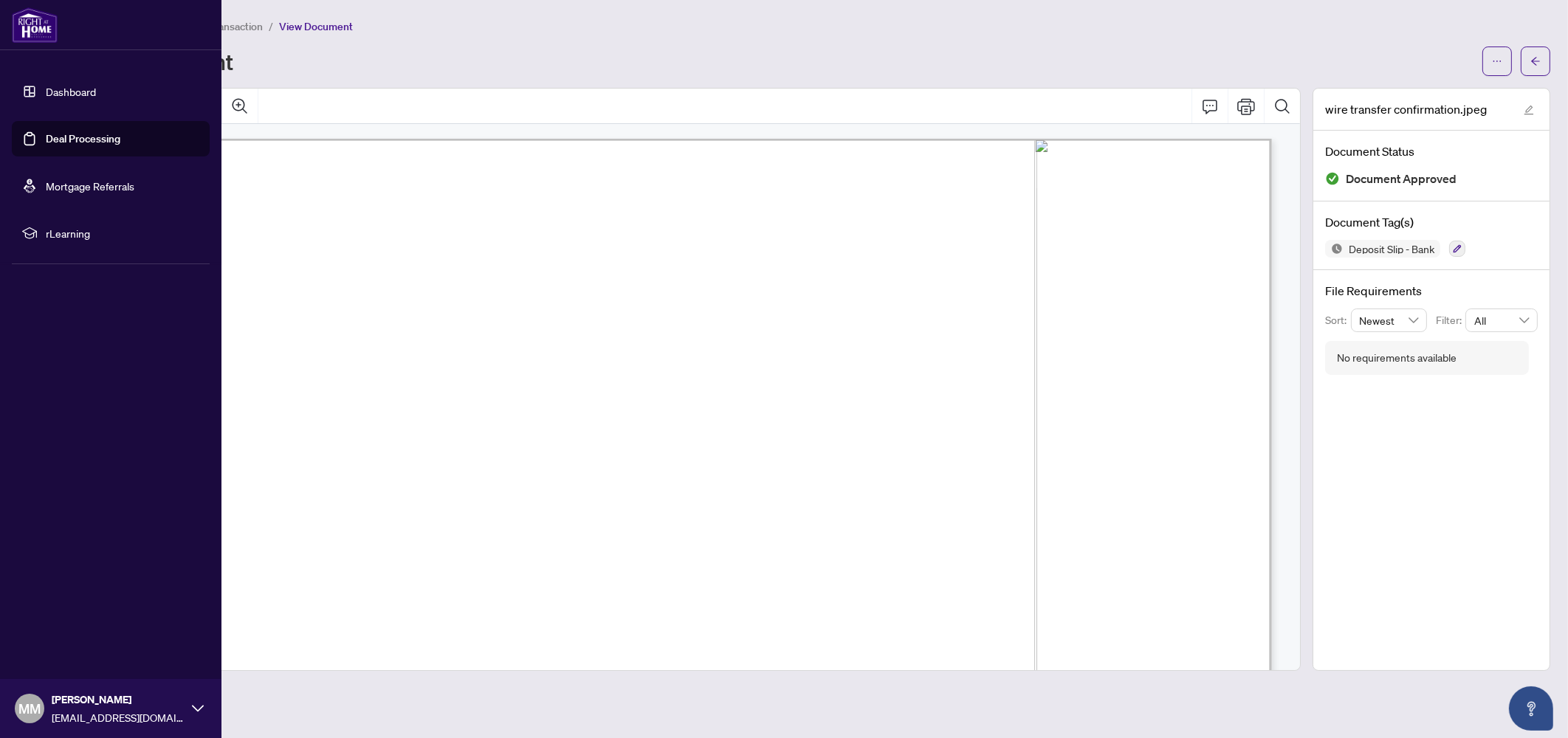
click at [55, 89] on link "Dashboard" at bounding box center [71, 92] width 50 height 14
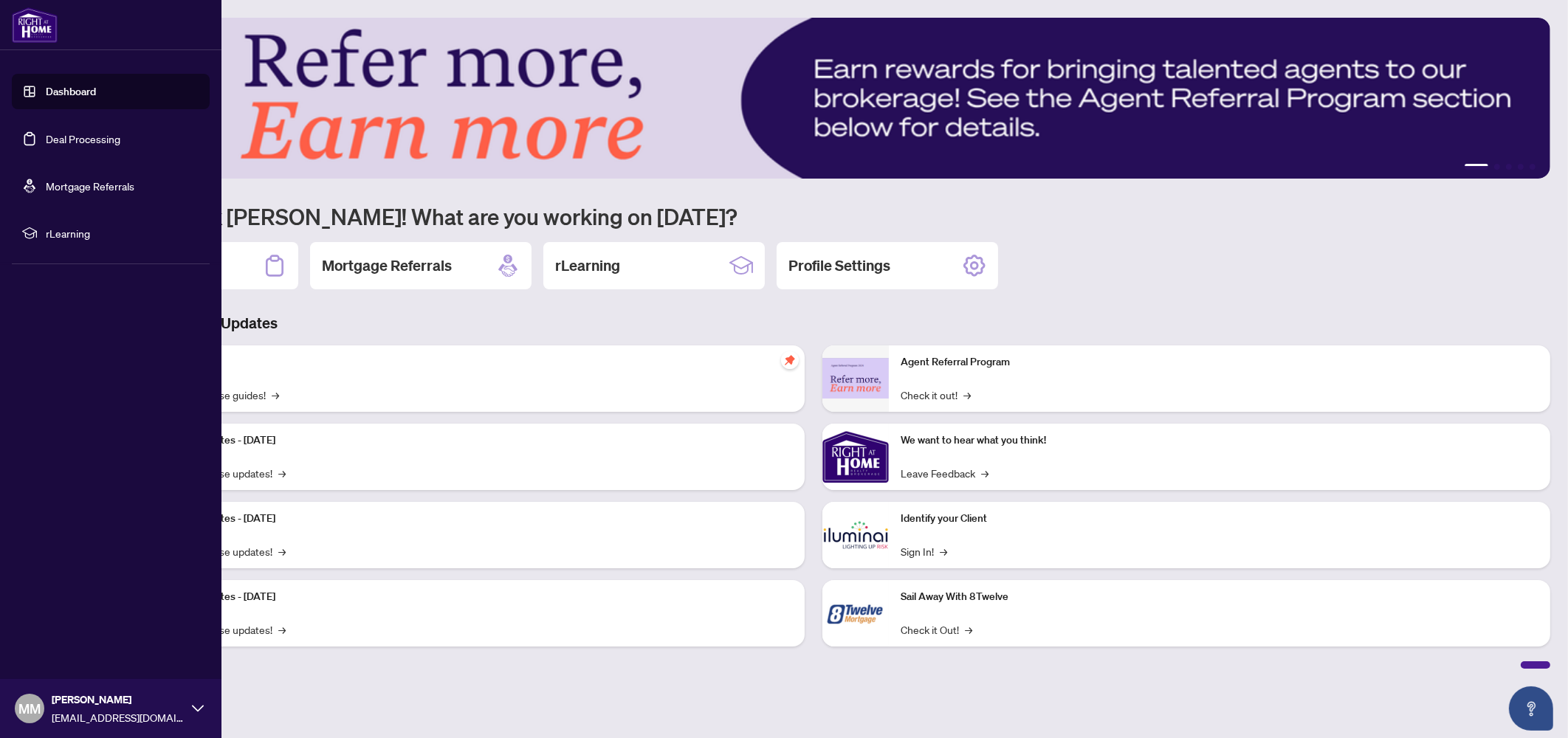
click at [62, 145] on link "Deal Processing" at bounding box center [82, 139] width 74 height 14
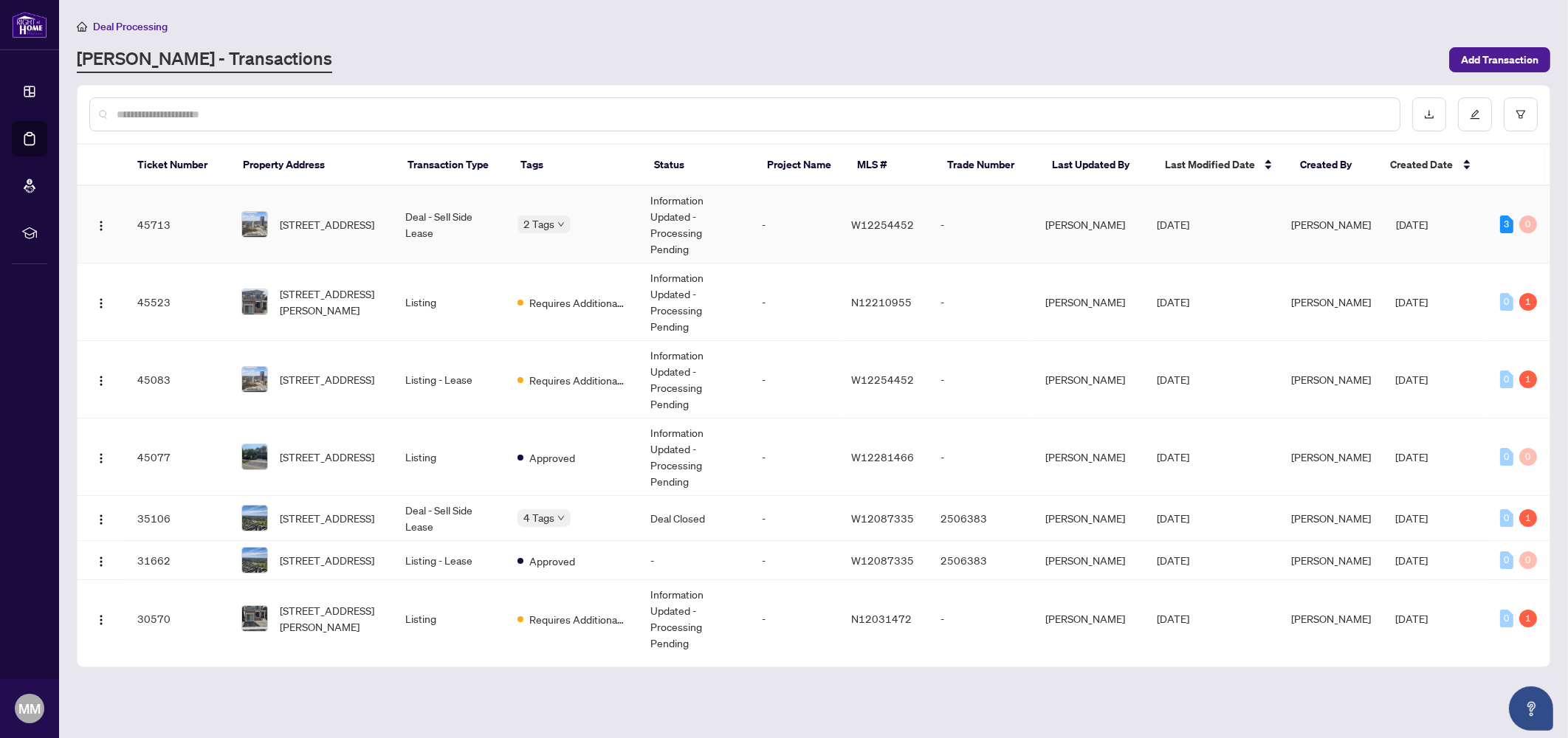
click at [180, 225] on td "45713" at bounding box center [178, 224] width 104 height 77
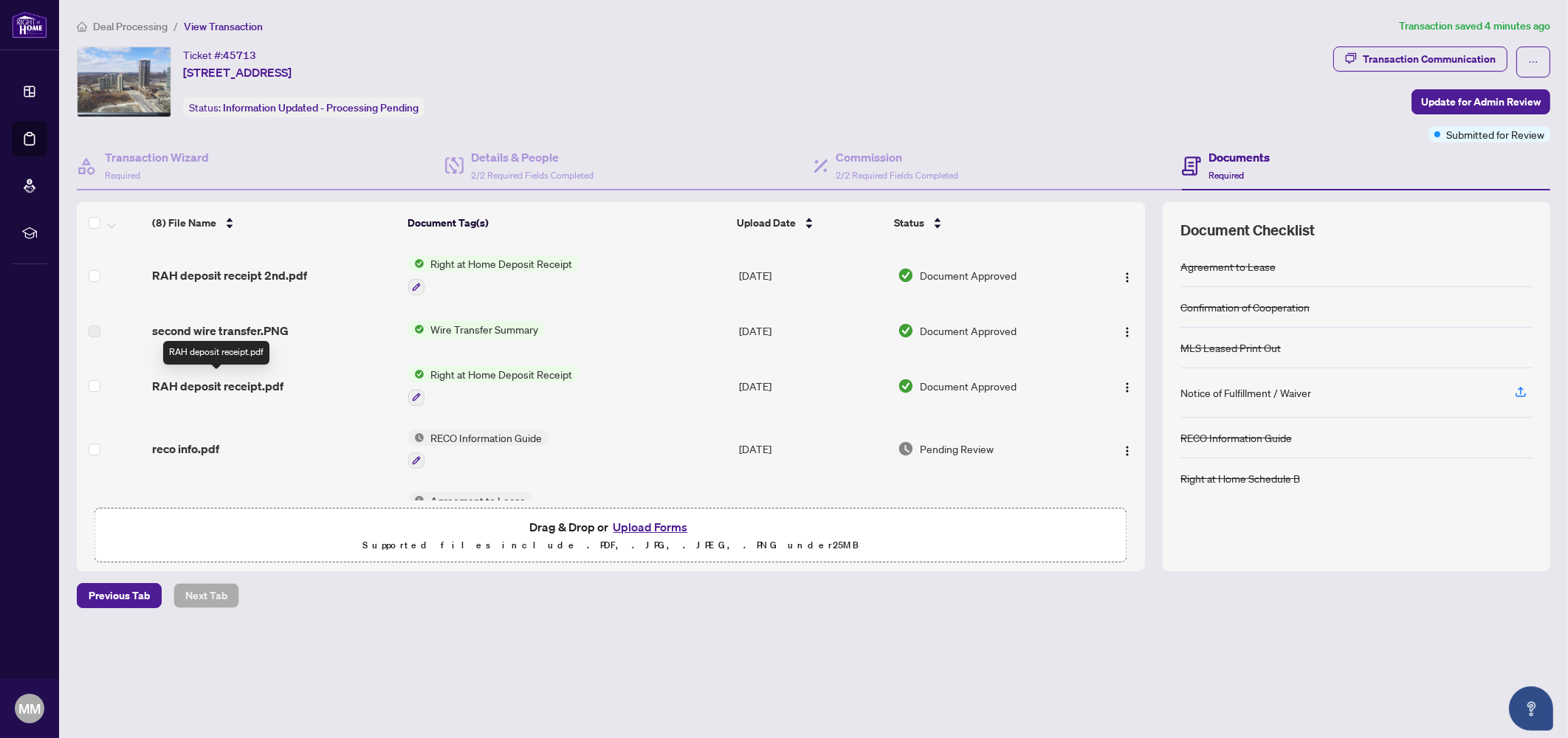
click at [248, 377] on span "RAH deposit receipt.pdf" at bounding box center [218, 386] width 132 height 17
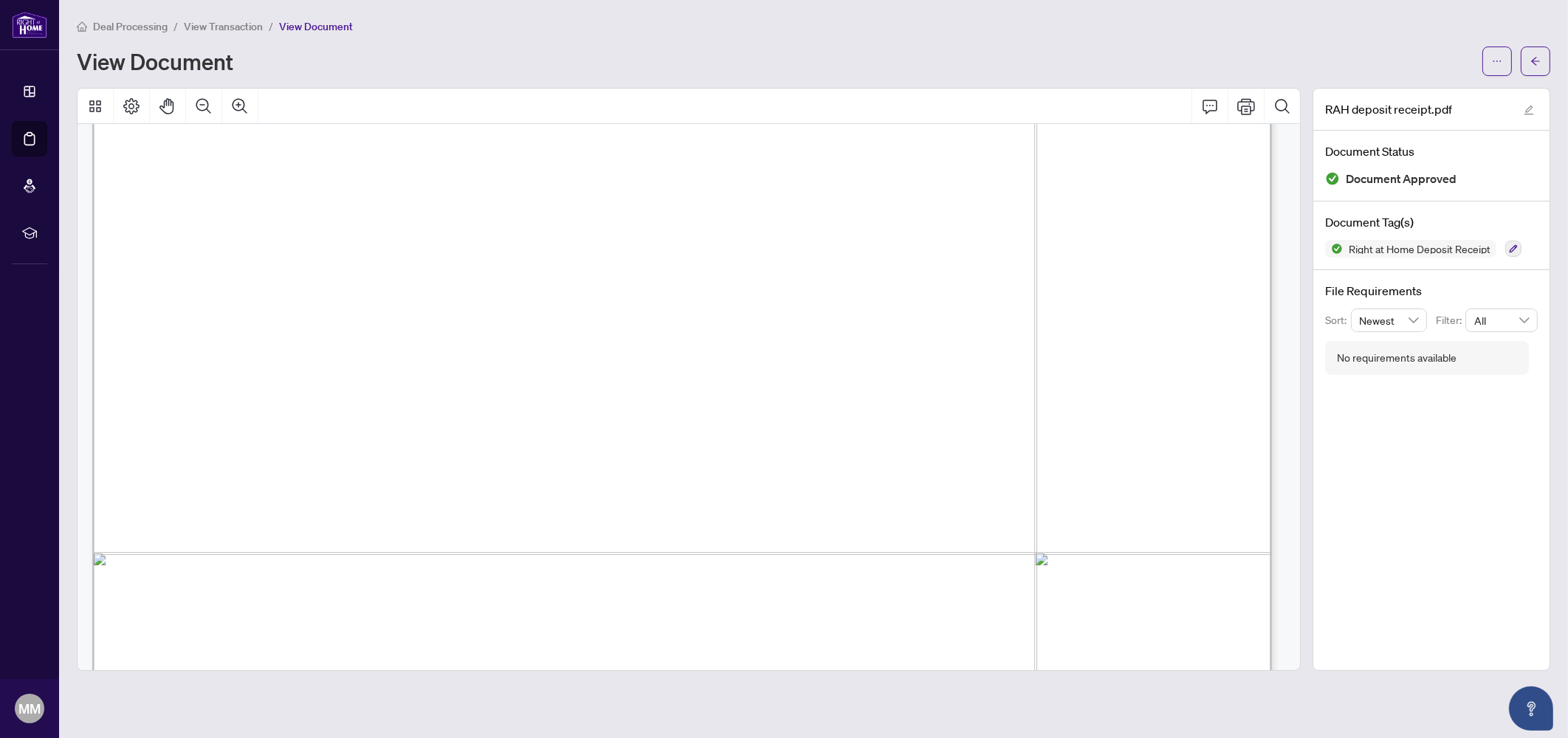
scroll to position [179, 0]
click at [1241, 107] on icon "Print" at bounding box center [1246, 106] width 17 height 17
